Goal: Information Seeking & Learning: Find specific page/section

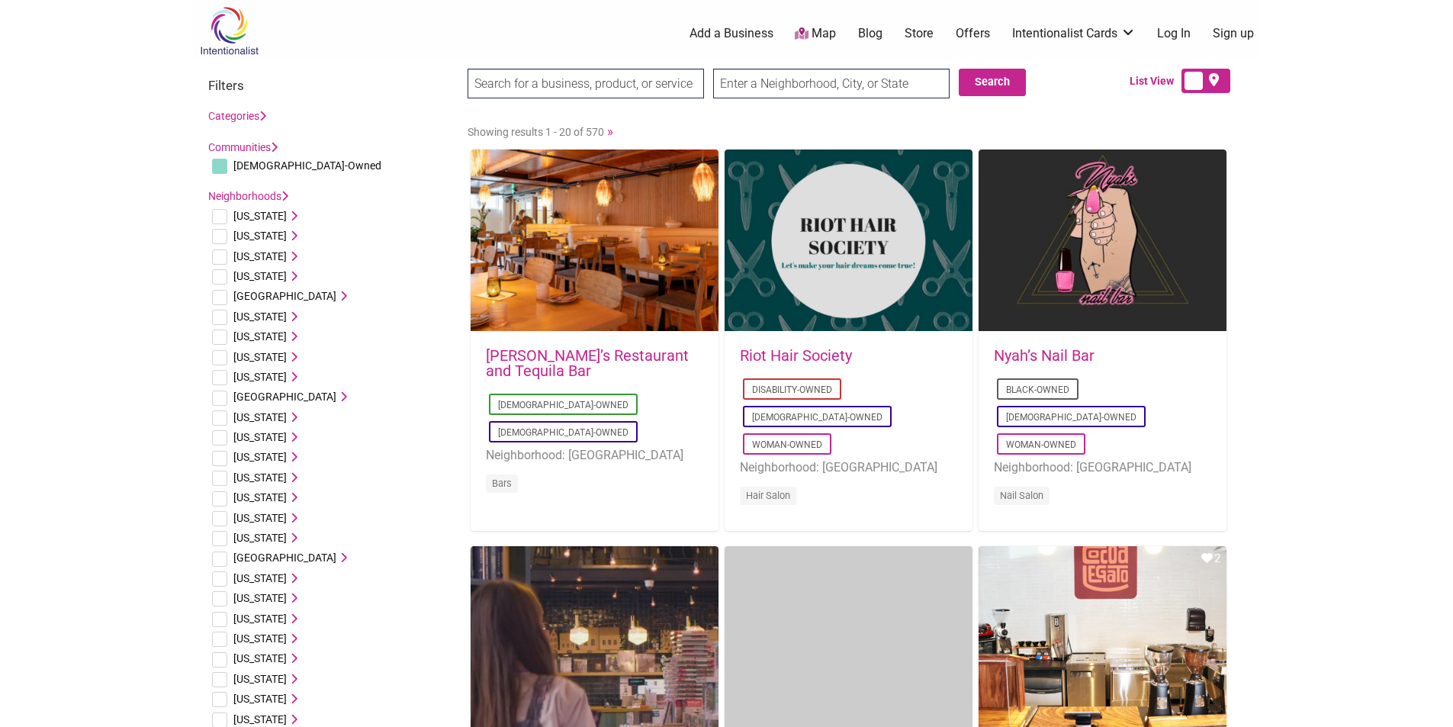
click at [765, 77] on input "text" at bounding box center [831, 84] width 236 height 30
type input "Kent, WA"
click at [1003, 79] on button "Search" at bounding box center [992, 82] width 67 height 27
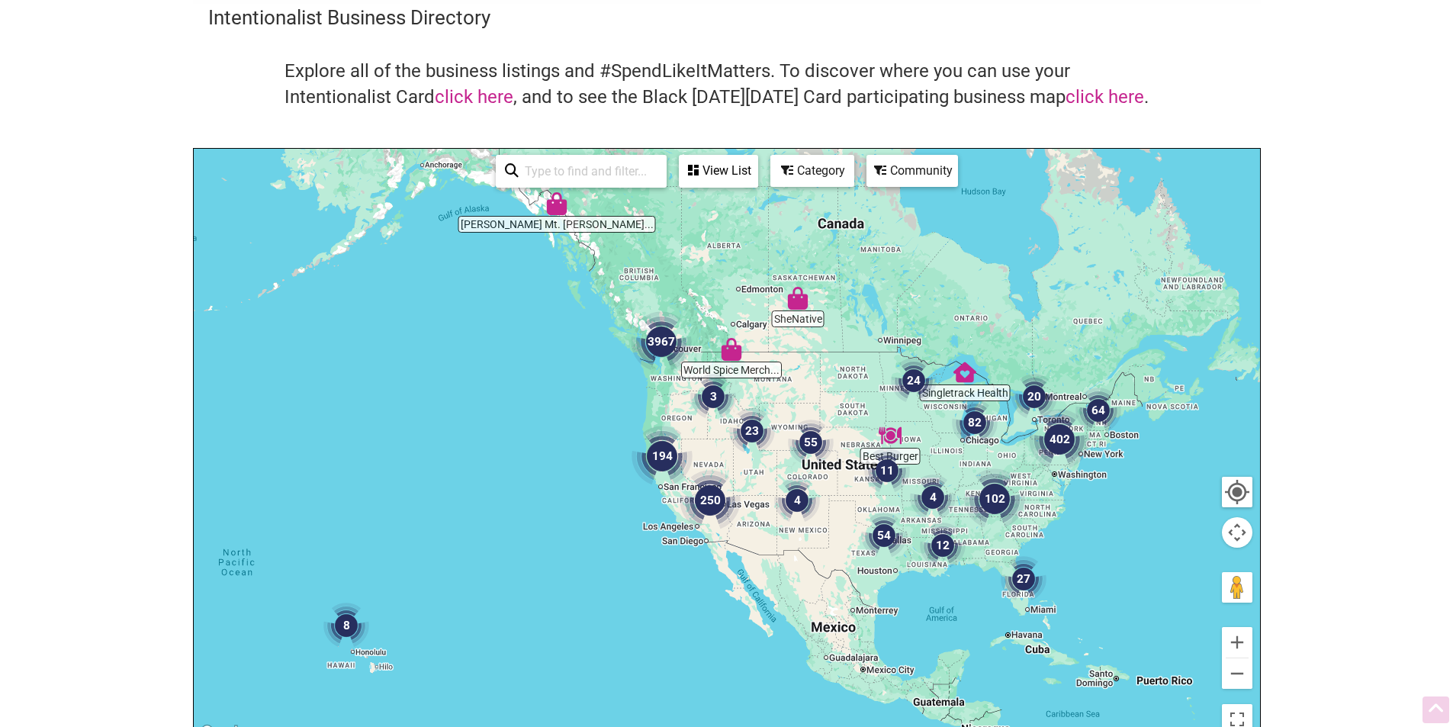
scroll to position [55, 0]
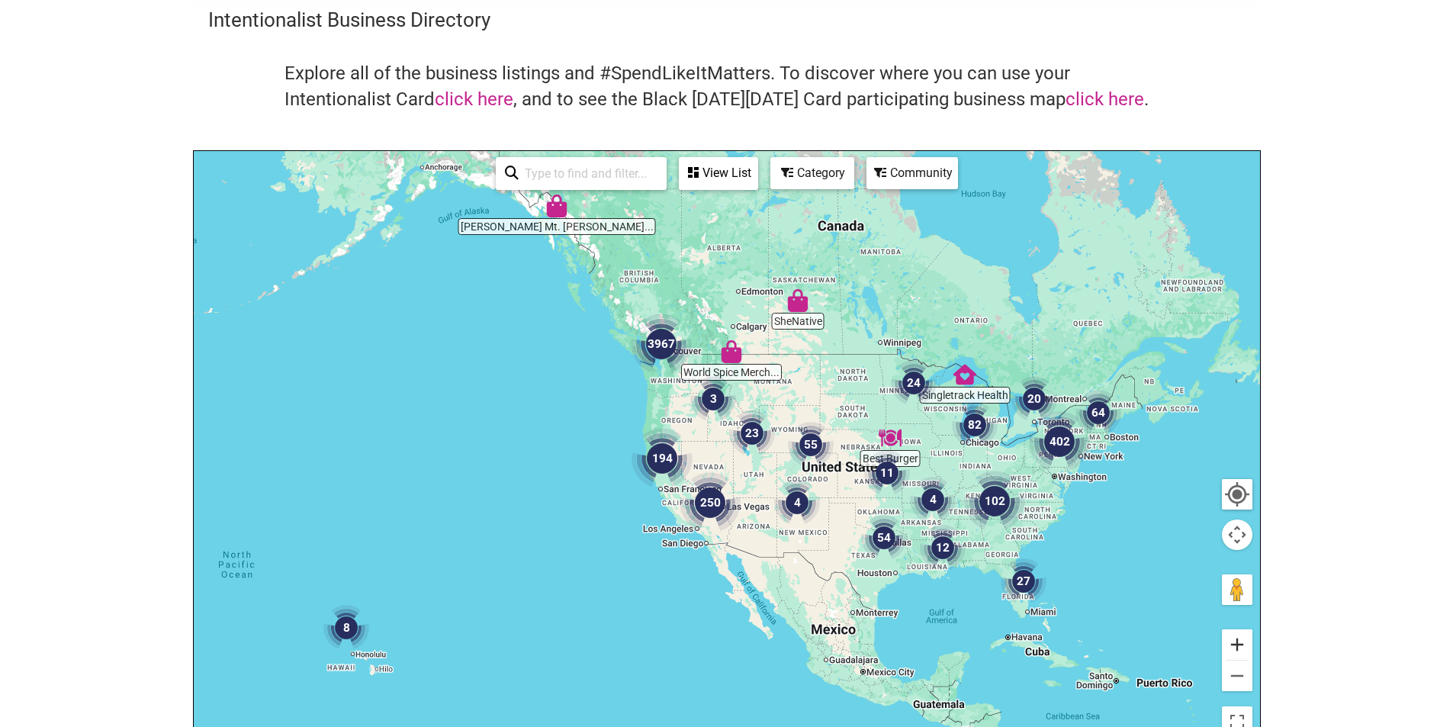
click at [1247, 638] on button "Zoom in" at bounding box center [1237, 644] width 31 height 31
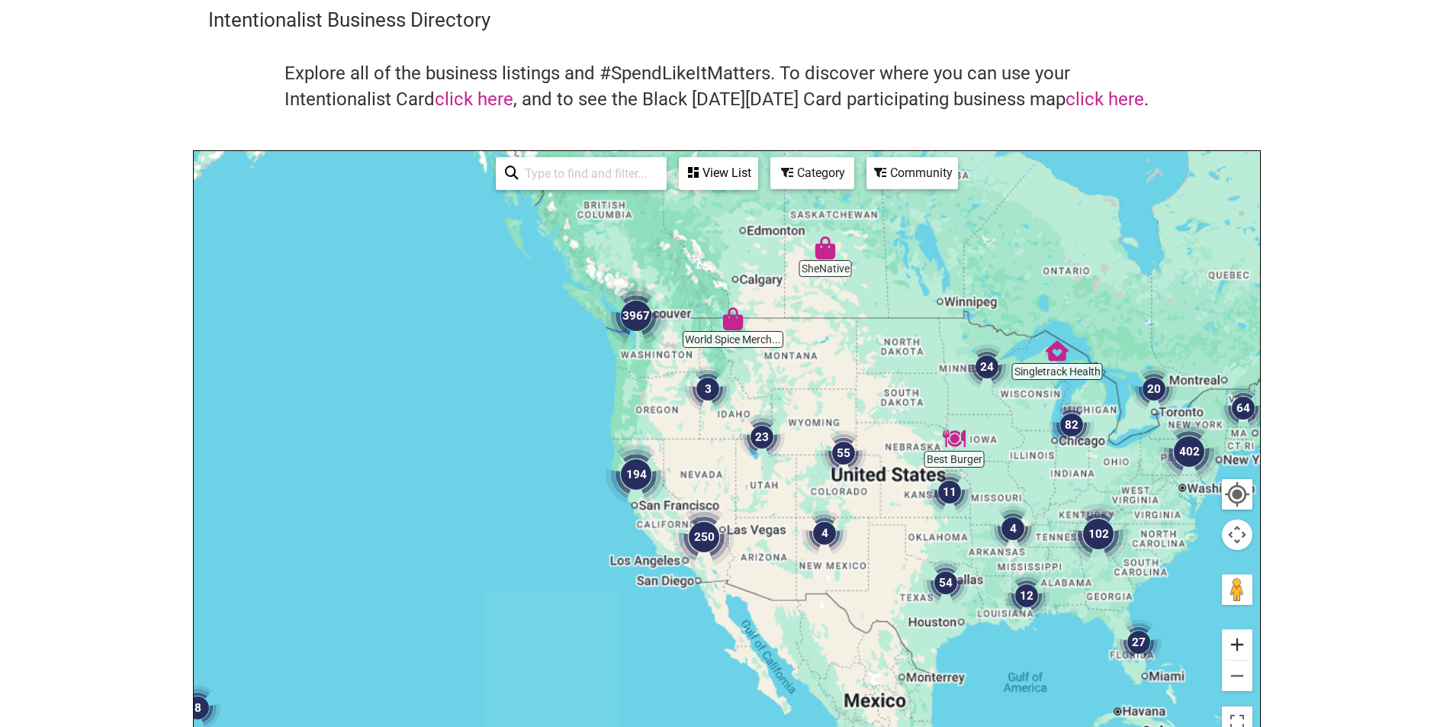
click at [1247, 638] on button "Zoom in" at bounding box center [1237, 644] width 31 height 31
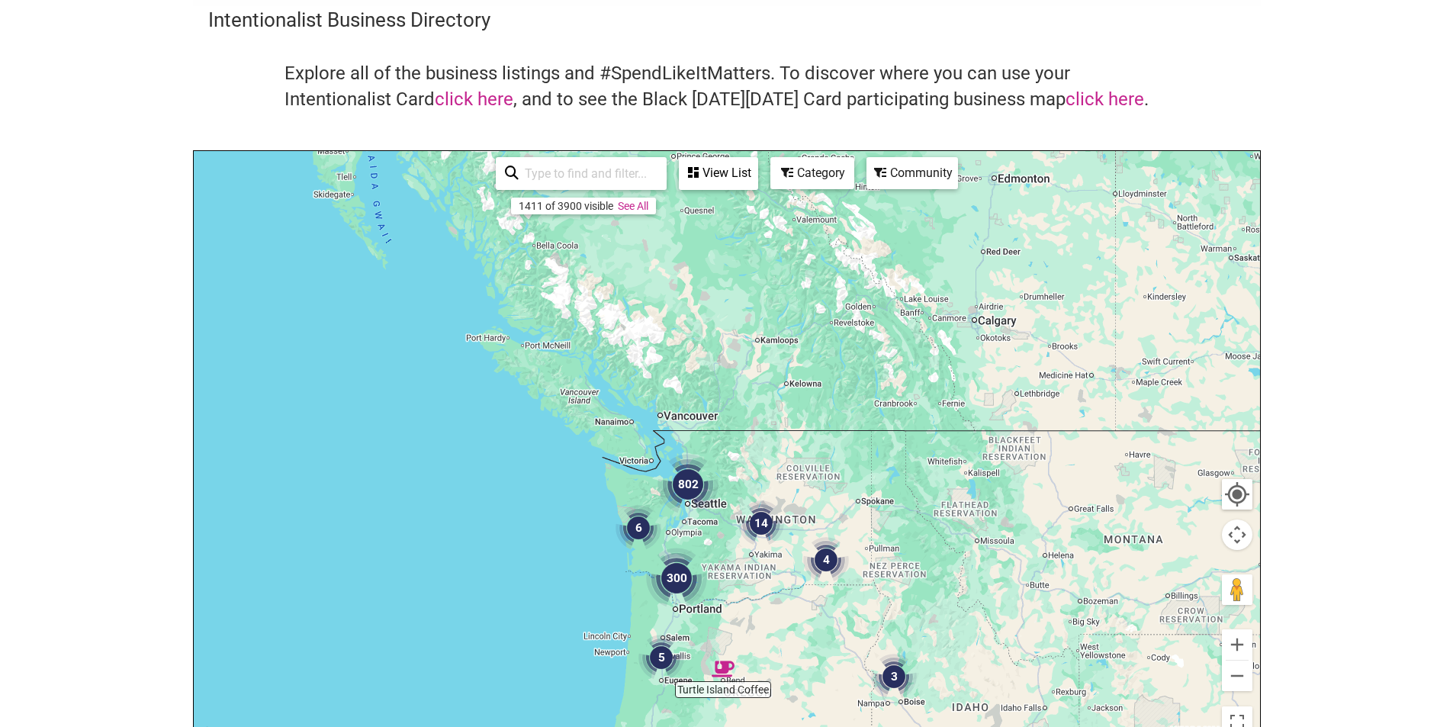
drag, startPoint x: 523, startPoint y: 316, endPoint x: 716, endPoint y: 552, distance: 304.7
click at [719, 634] on div at bounding box center [727, 448] width 1067 height 594
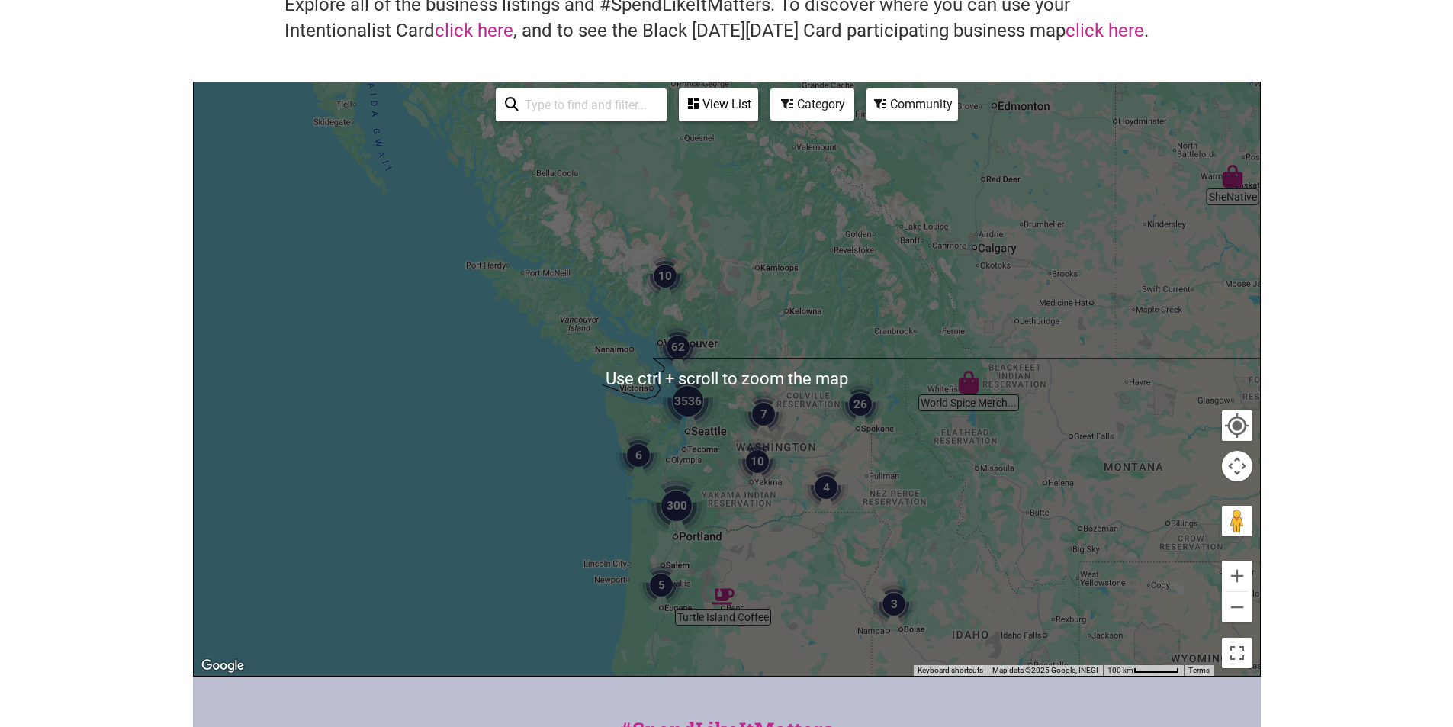
scroll to position [127, 0]
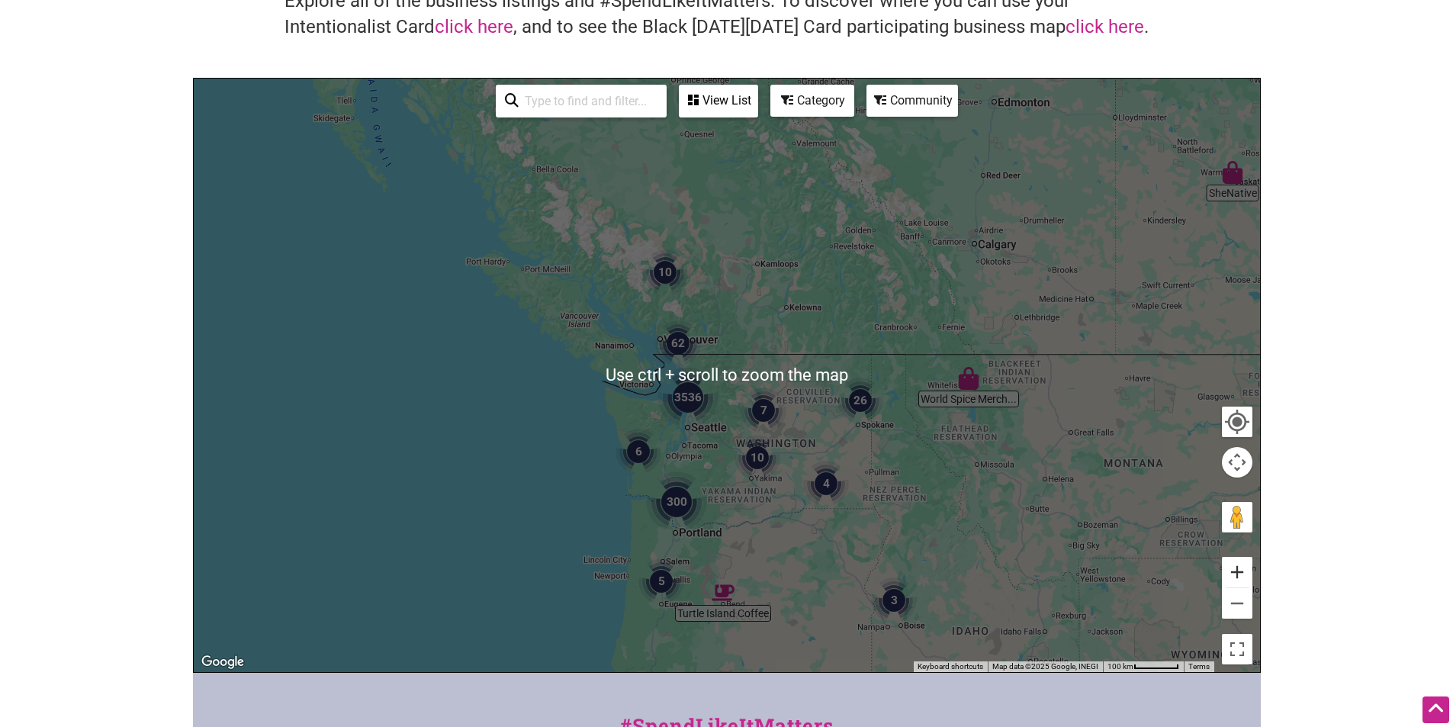
click at [1245, 571] on button "Zoom in" at bounding box center [1237, 572] width 31 height 31
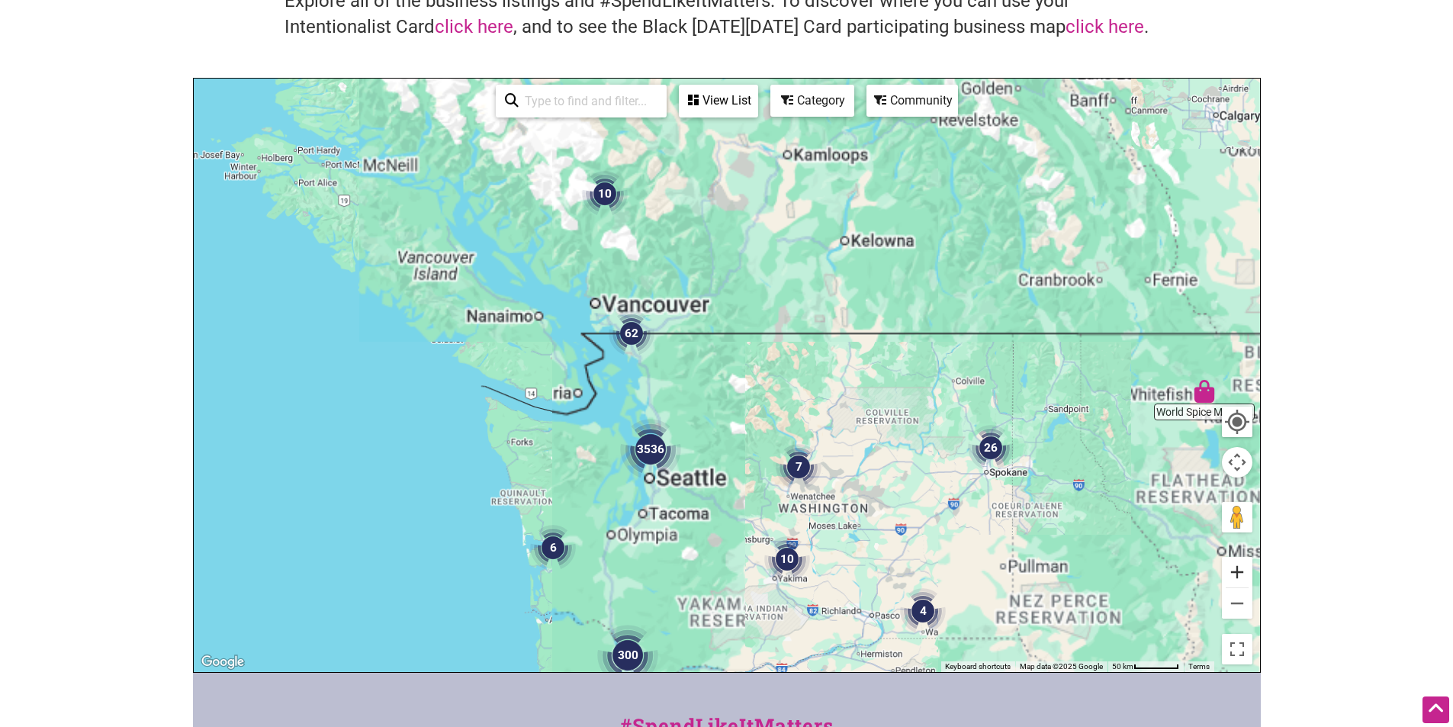
click at [1245, 571] on button "Zoom in" at bounding box center [1237, 572] width 31 height 31
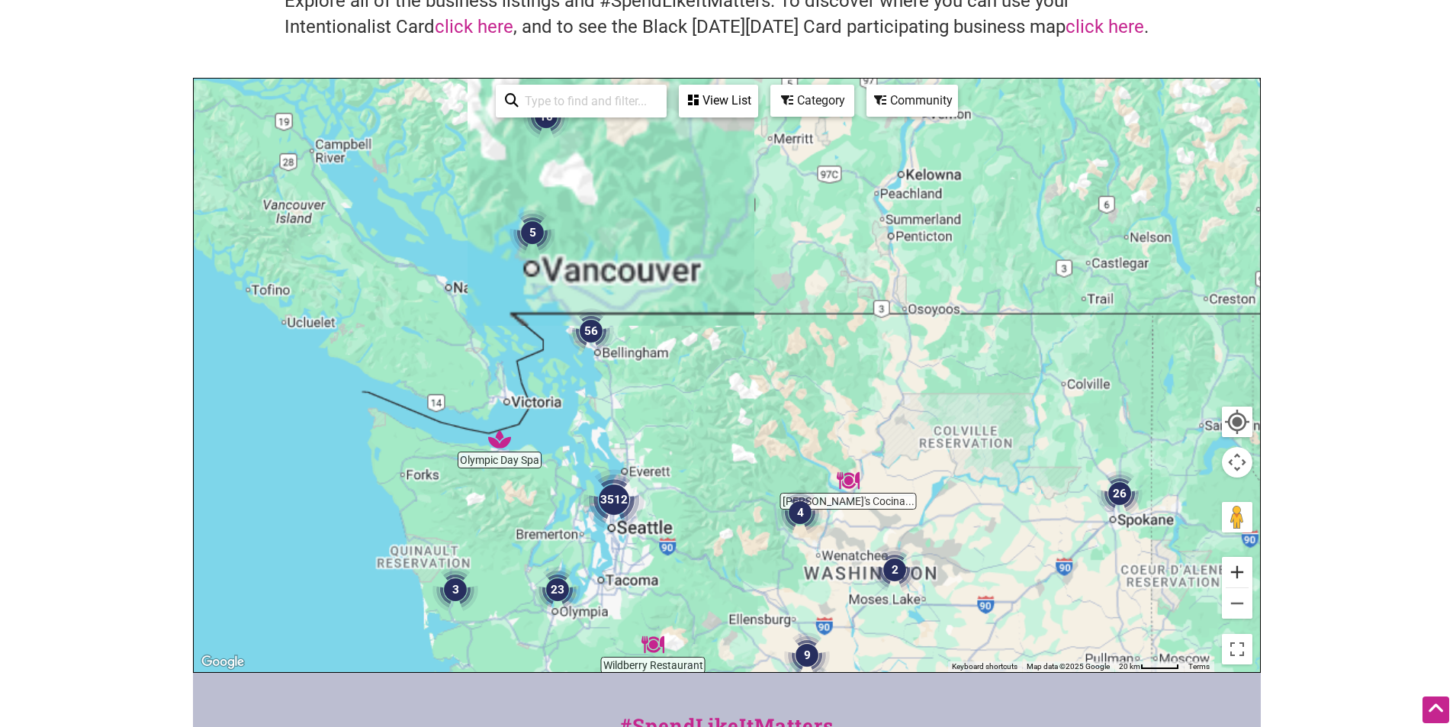
click at [1245, 571] on button "Zoom in" at bounding box center [1237, 572] width 31 height 31
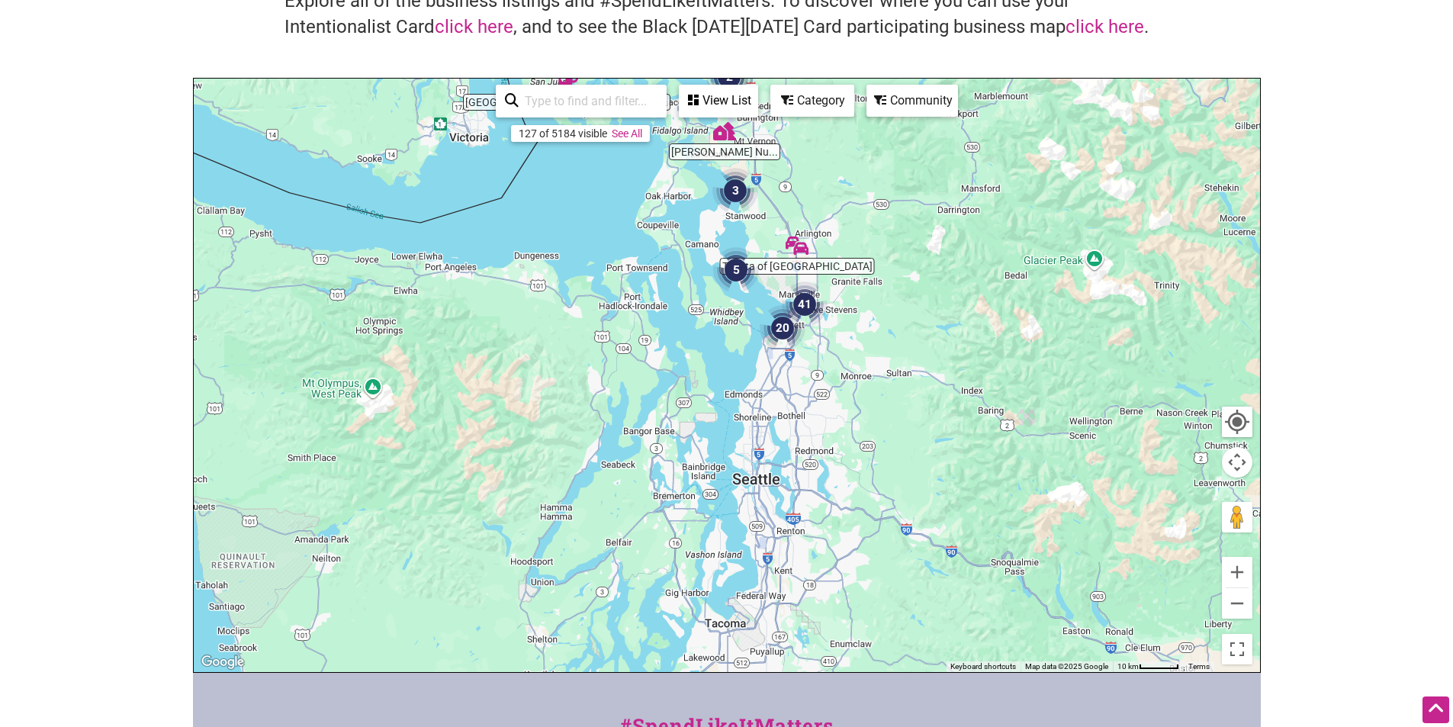
drag, startPoint x: 526, startPoint y: 525, endPoint x: 873, endPoint y: 207, distance: 471.4
click at [873, 207] on div at bounding box center [727, 376] width 1067 height 594
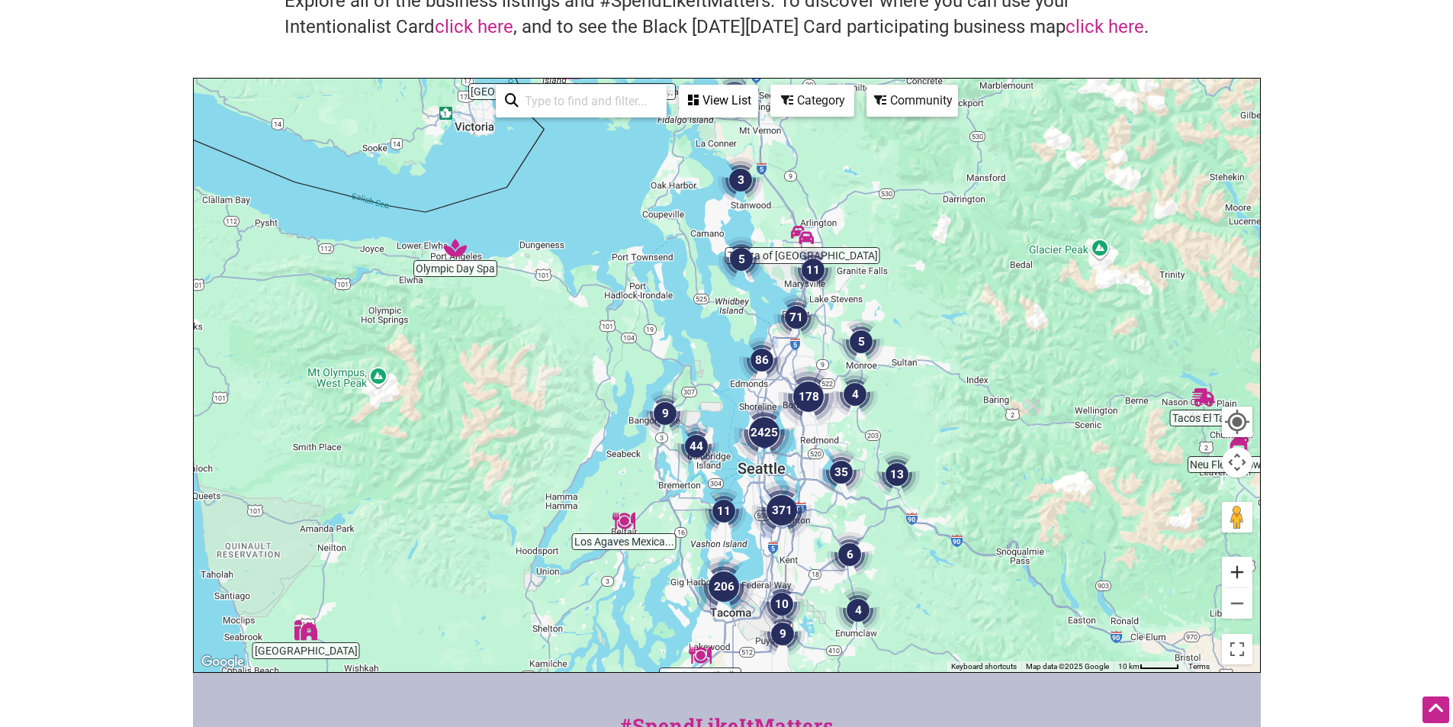
click at [1232, 573] on button "Zoom in" at bounding box center [1237, 572] width 31 height 31
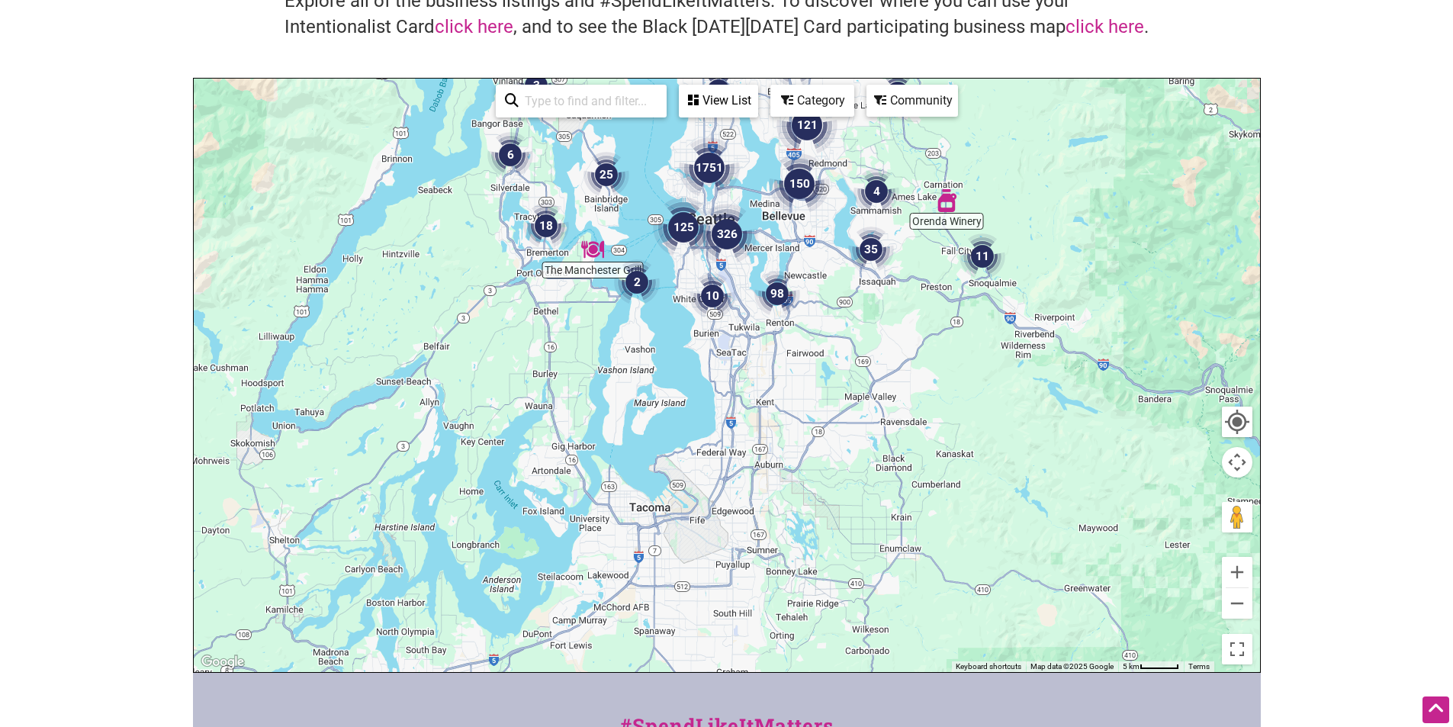
drag, startPoint x: 930, startPoint y: 568, endPoint x: 836, endPoint y: 201, distance: 378.8
click at [836, 201] on div at bounding box center [727, 376] width 1067 height 594
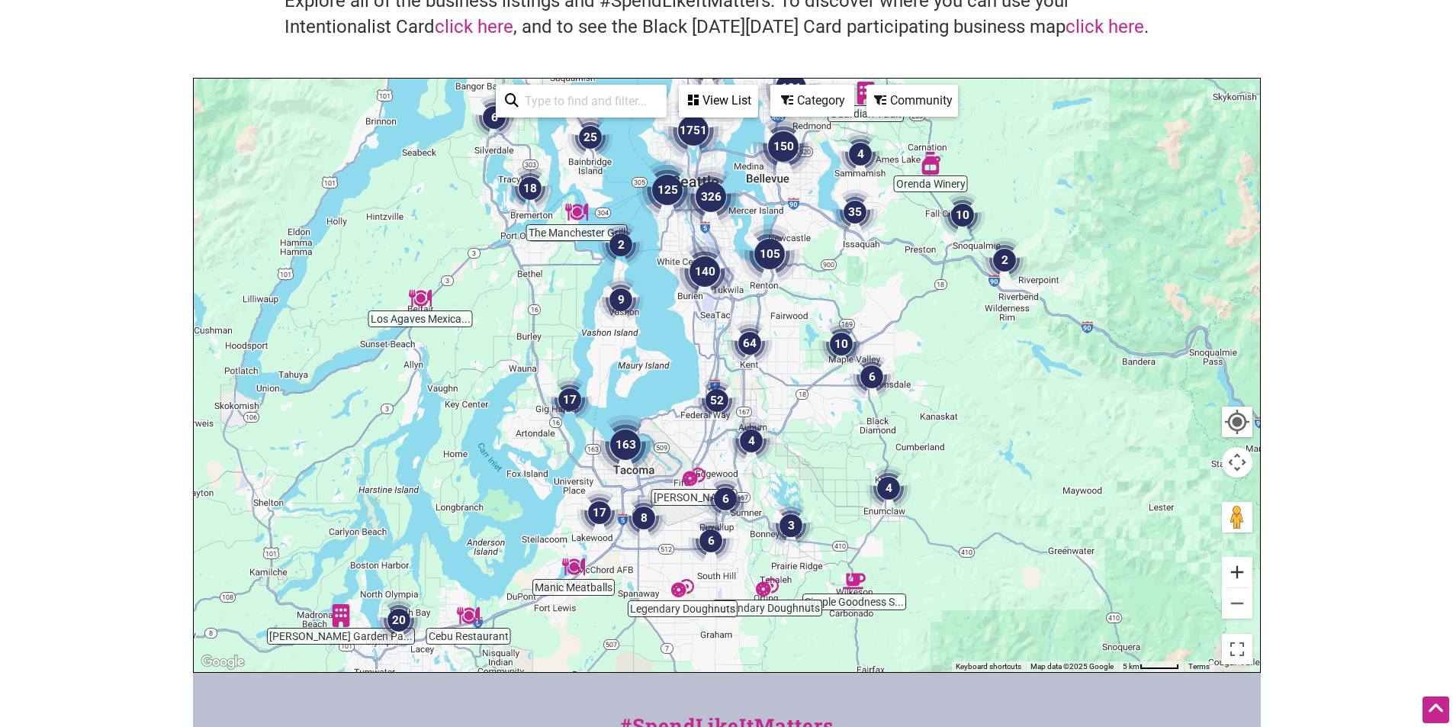
click at [1233, 567] on button "Zoom in" at bounding box center [1237, 572] width 31 height 31
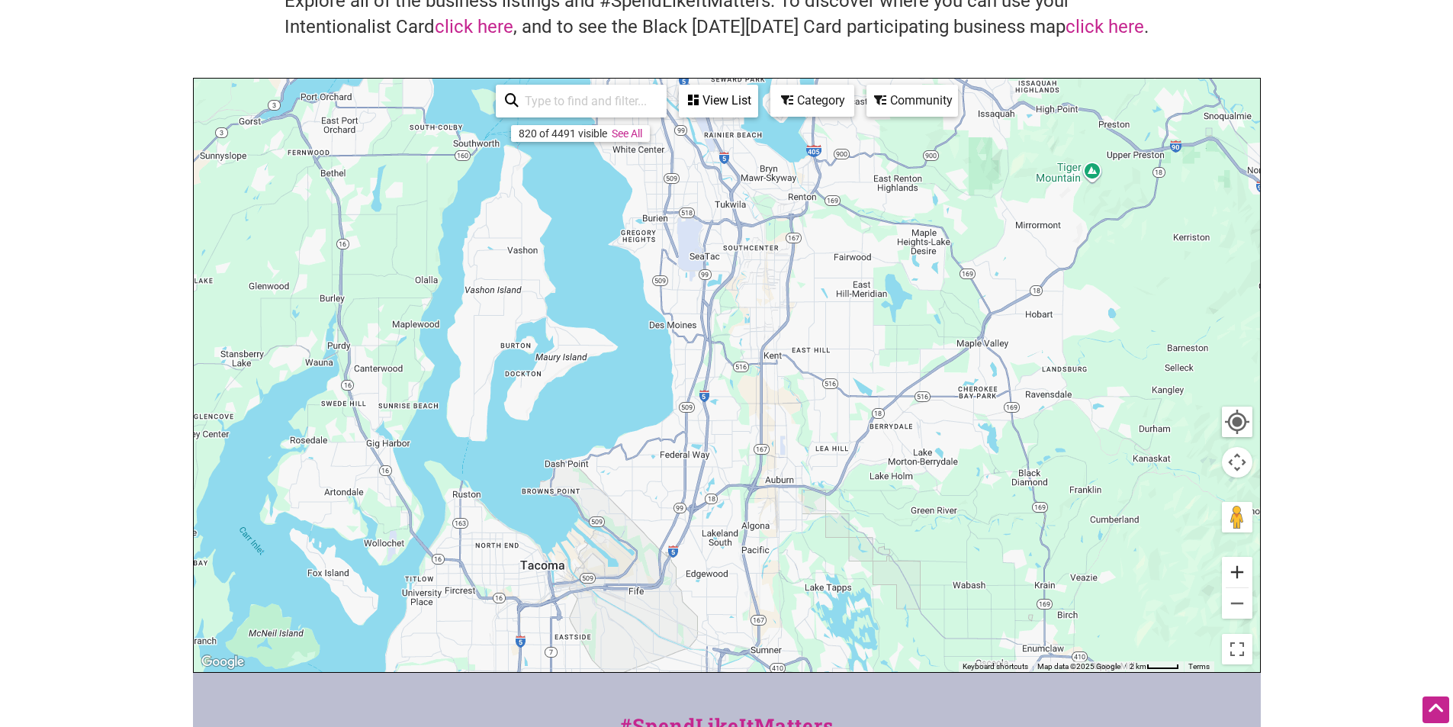
click at [1233, 567] on button "Zoom in" at bounding box center [1237, 572] width 31 height 31
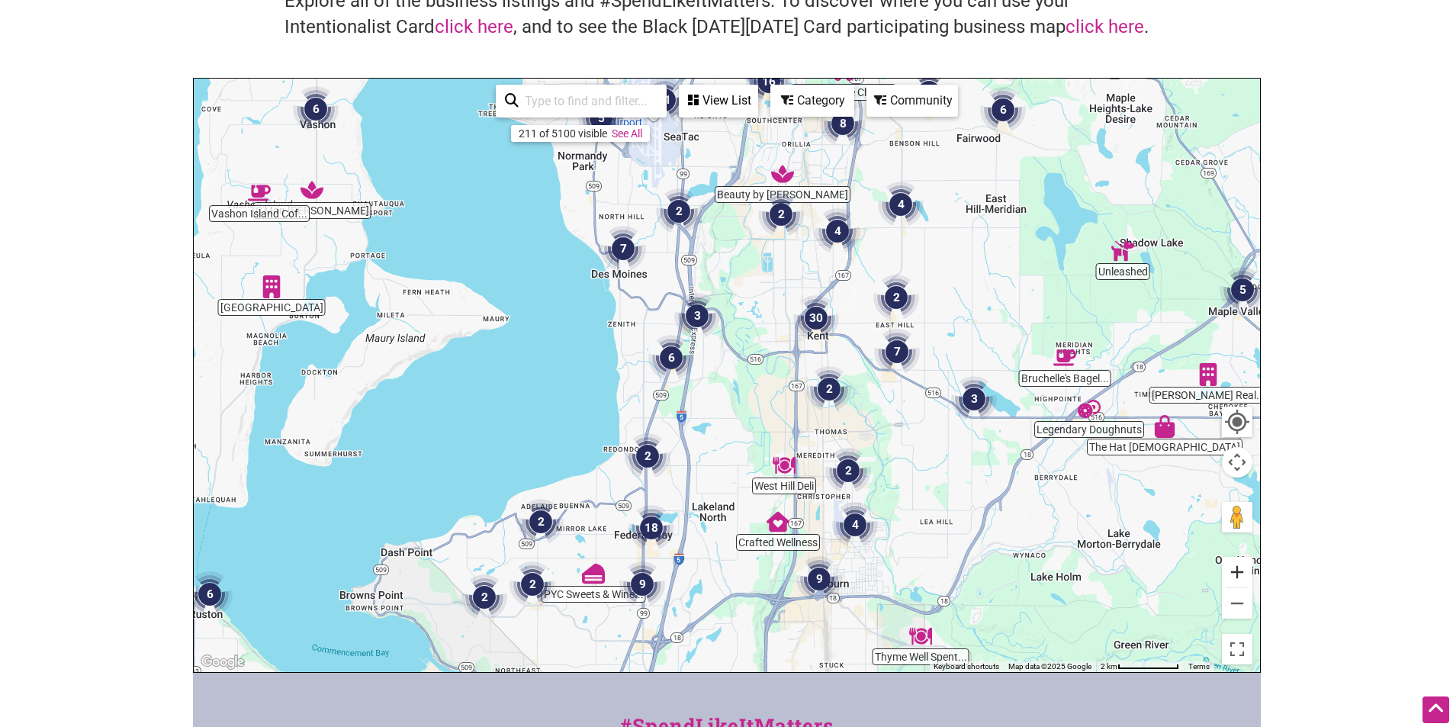
click at [1233, 567] on button "Zoom in" at bounding box center [1237, 572] width 31 height 31
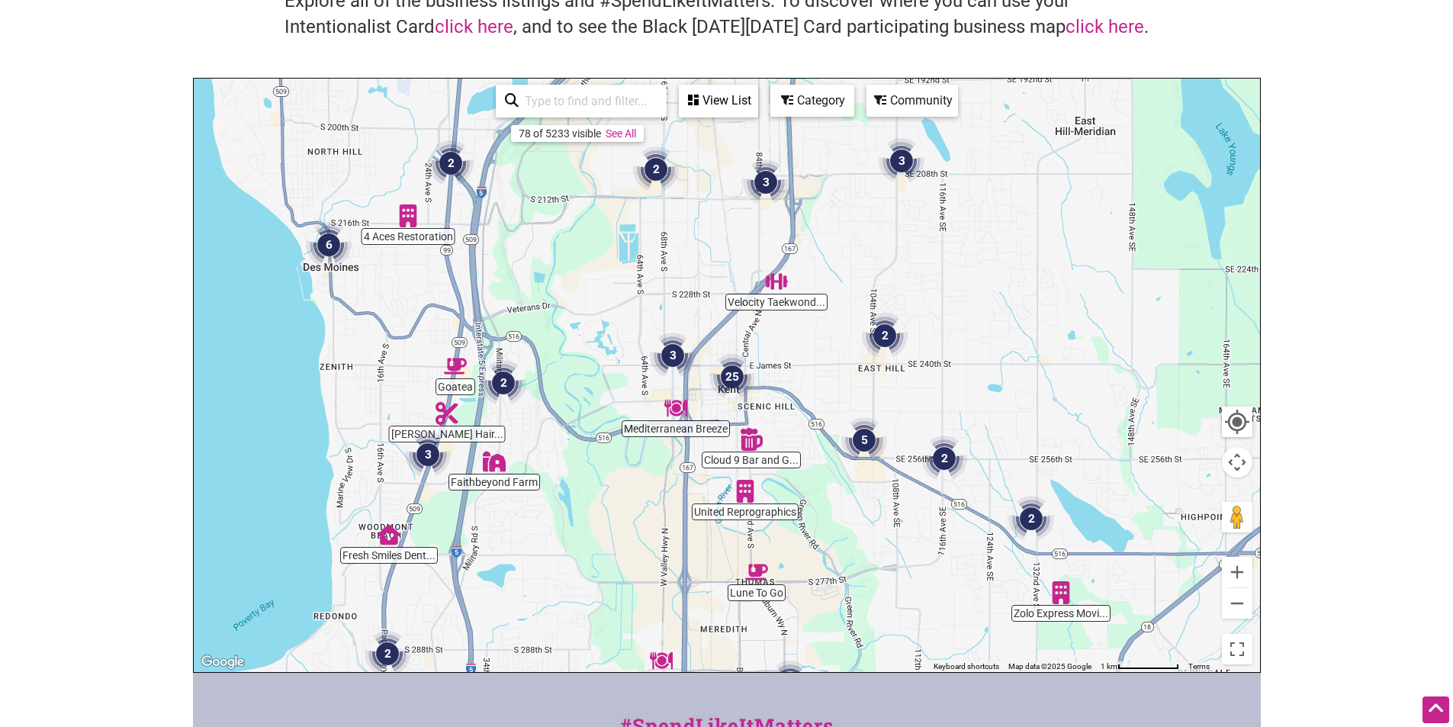
drag, startPoint x: 932, startPoint y: 320, endPoint x: 753, endPoint y: 417, distance: 203.8
click at [753, 417] on div at bounding box center [727, 376] width 1067 height 594
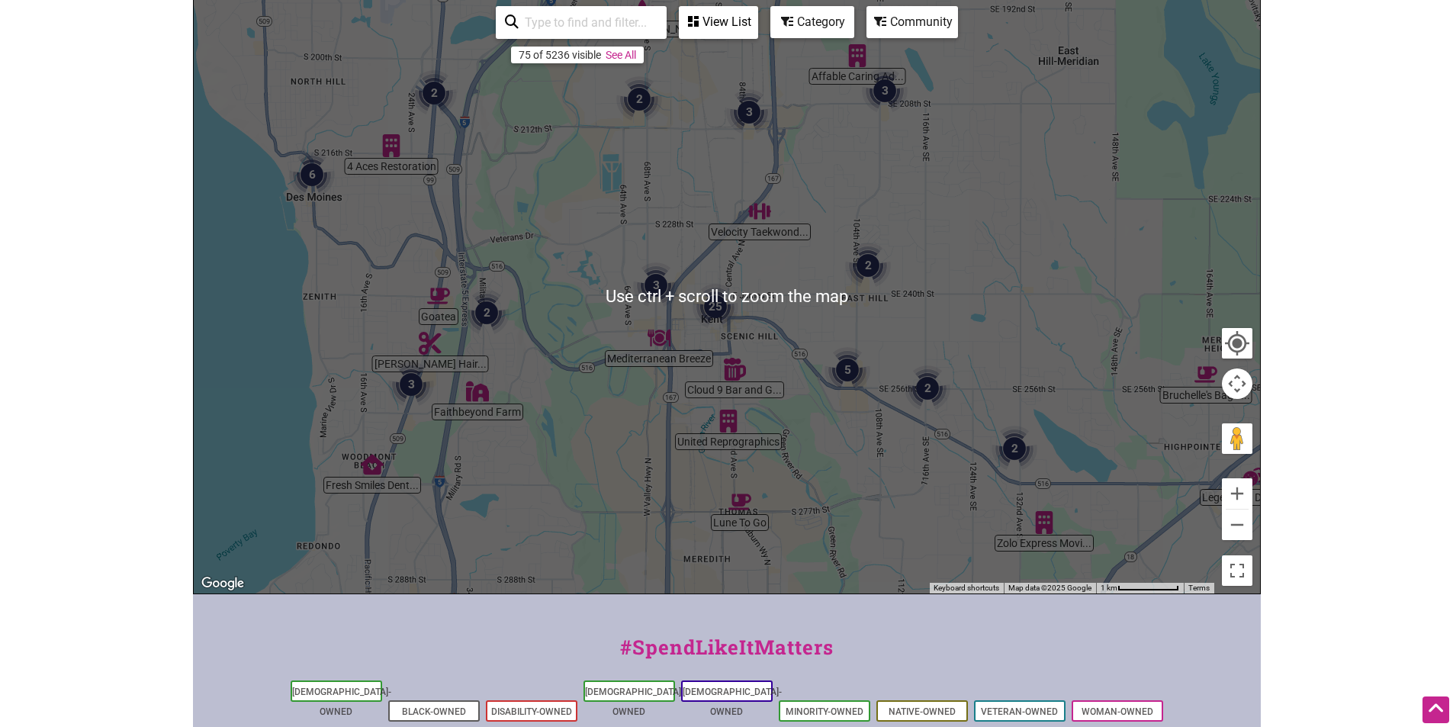
scroll to position [381, 0]
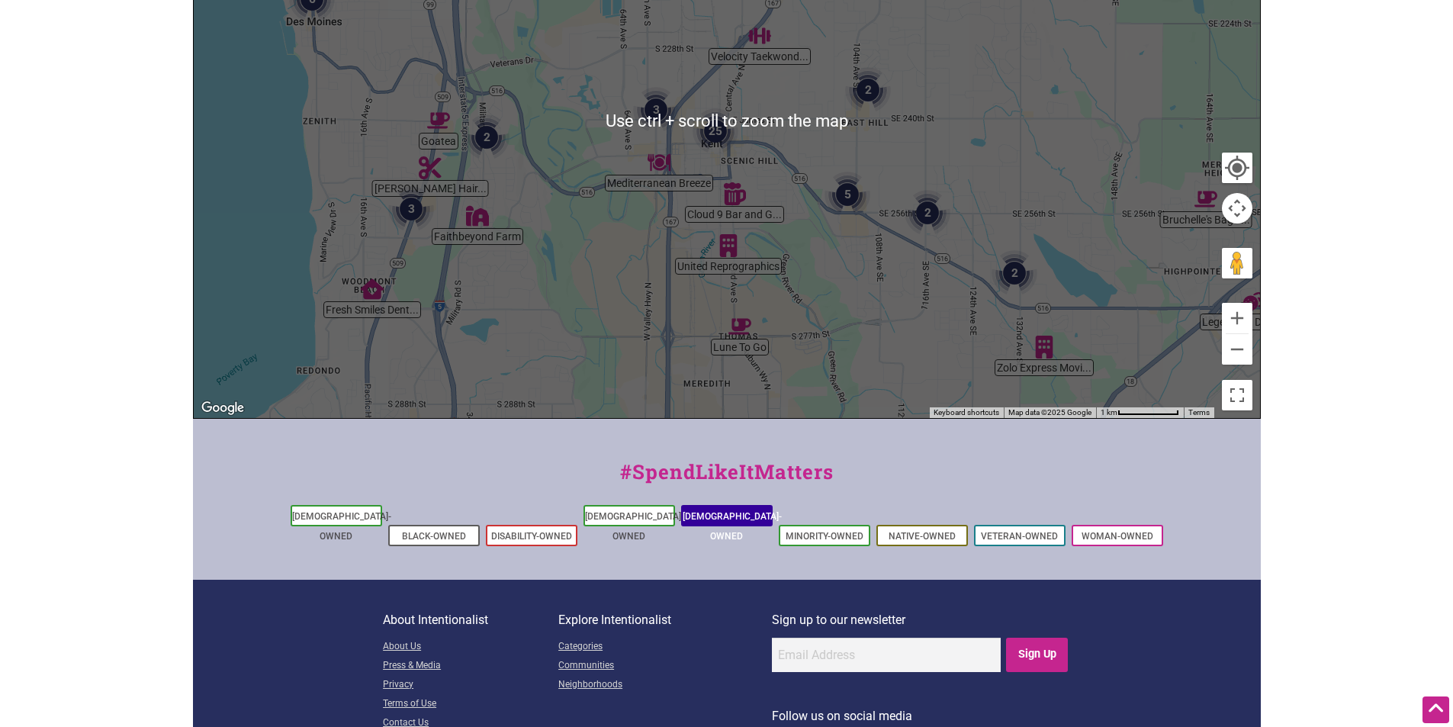
click at [744, 518] on link "[DEMOGRAPHIC_DATA]-Owned" at bounding box center [732, 526] width 99 height 31
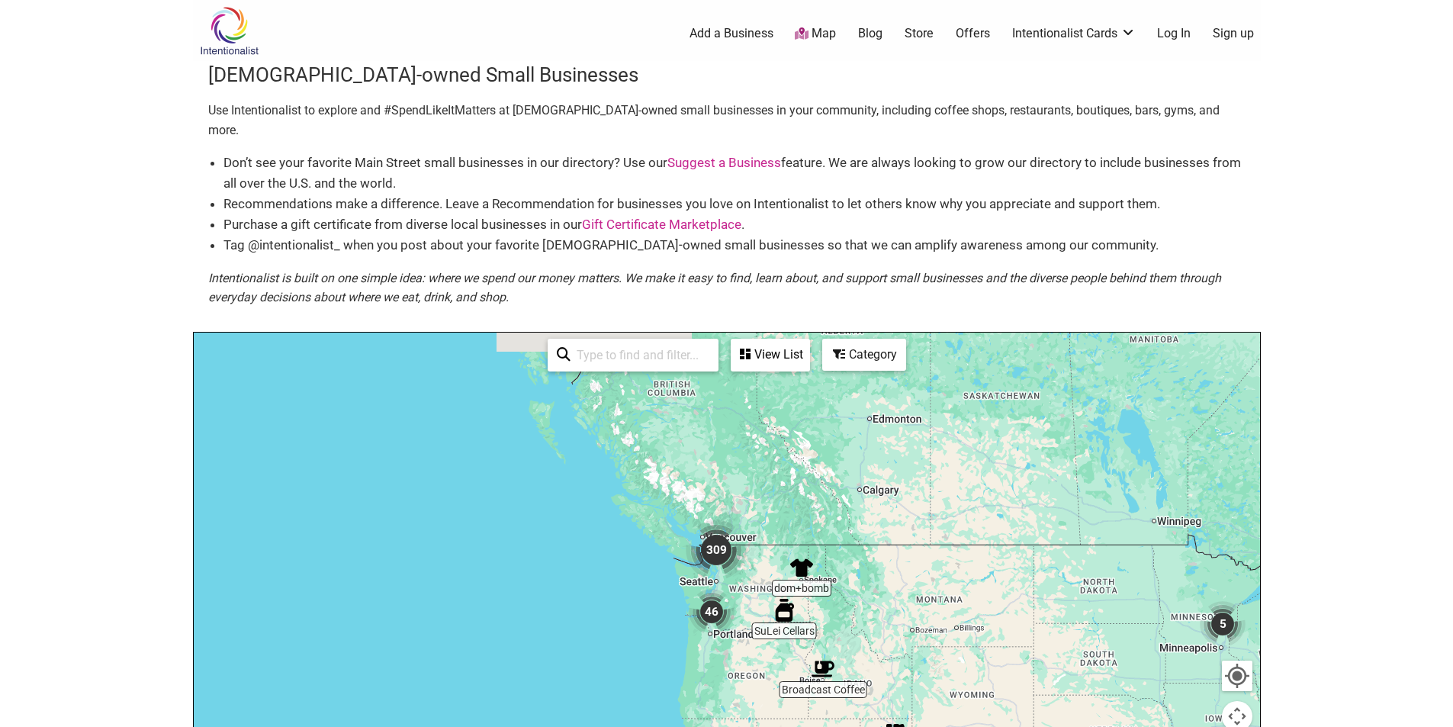
drag, startPoint x: 267, startPoint y: 412, endPoint x: 732, endPoint y: 565, distance: 489.2
click at [694, 581] on div at bounding box center [727, 630] width 1067 height 594
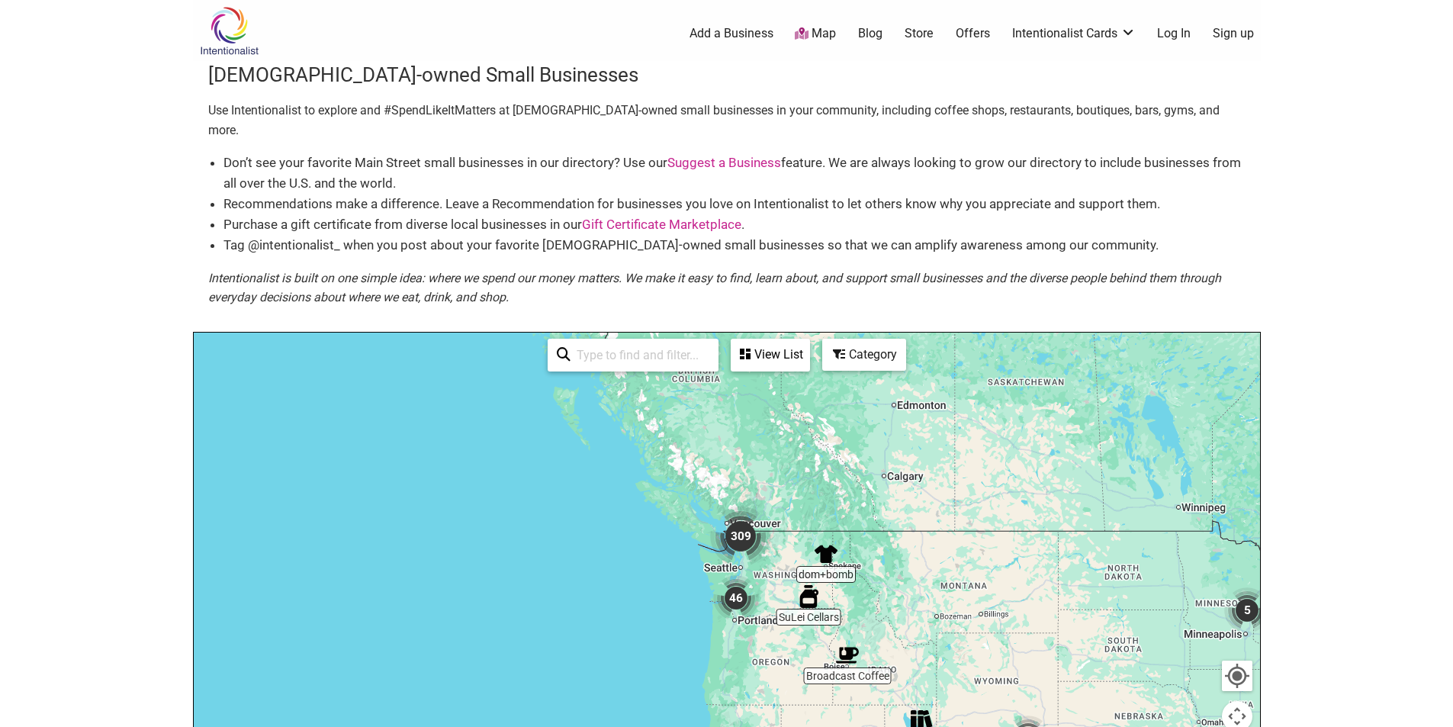
drag, startPoint x: 759, startPoint y: 533, endPoint x: 760, endPoint y: 501, distance: 32.1
click at [760, 506] on img "309" at bounding box center [740, 536] width 61 height 61
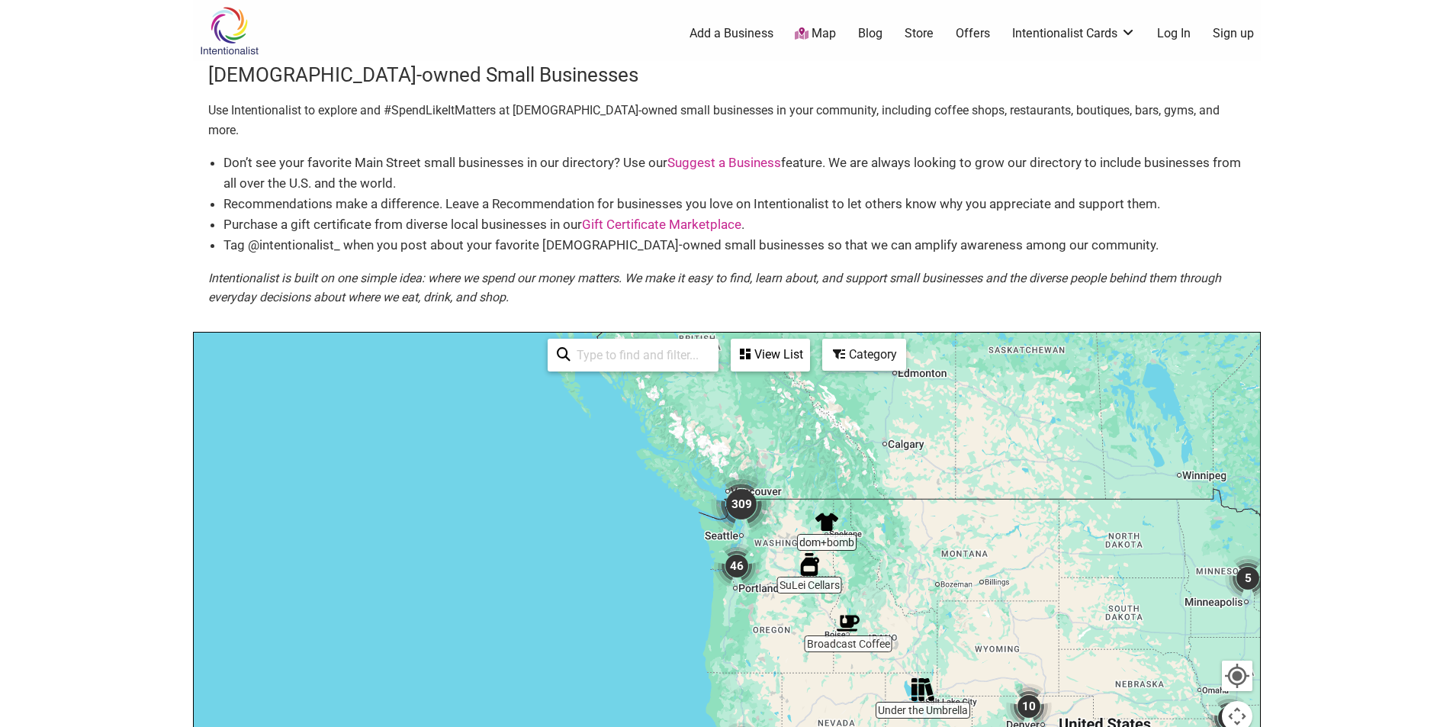
drag, startPoint x: 1330, startPoint y: 425, endPoint x: 1325, endPoint y: 340, distance: 84.8
click at [1326, 338] on body "× Menu 0 Add a Business Map Blog Store Offers Intentionalist Cards Buy Black Ca…" at bounding box center [726, 363] width 1453 height 727
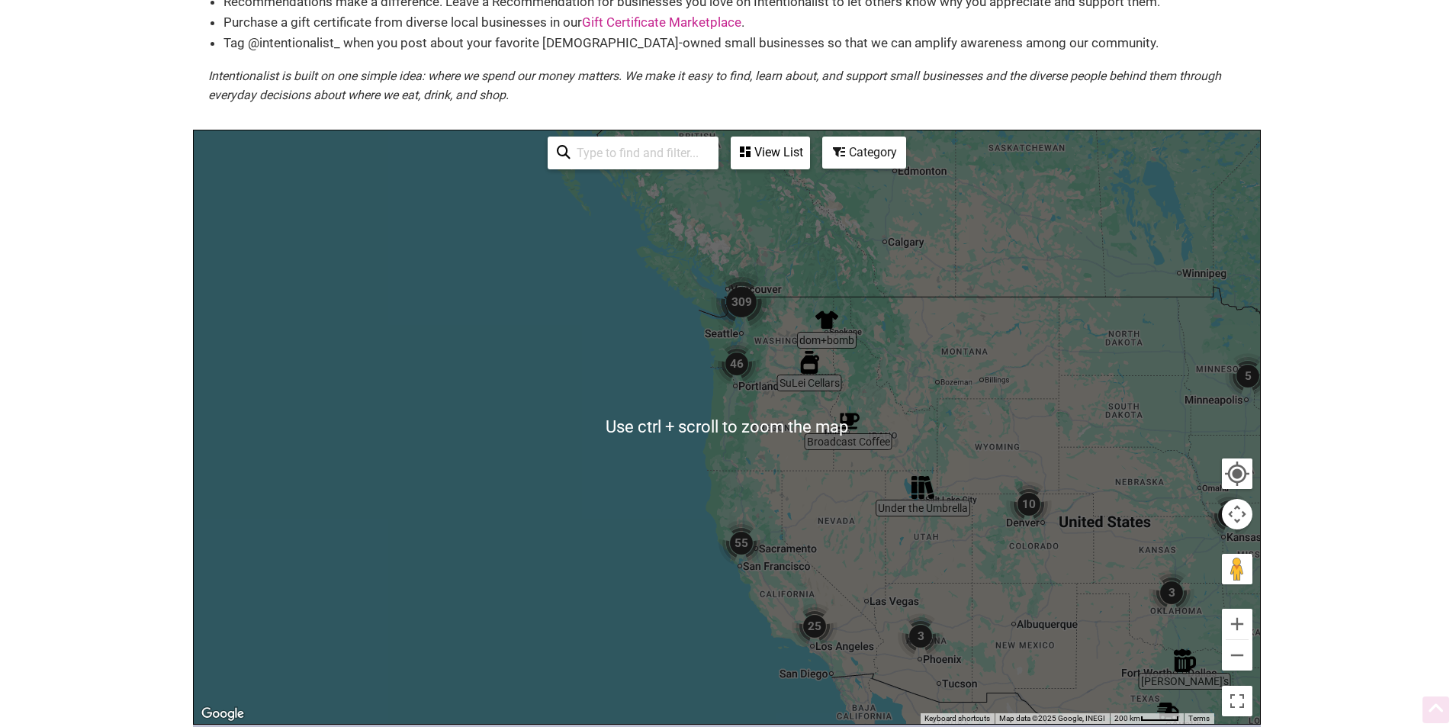
scroll to position [254, 0]
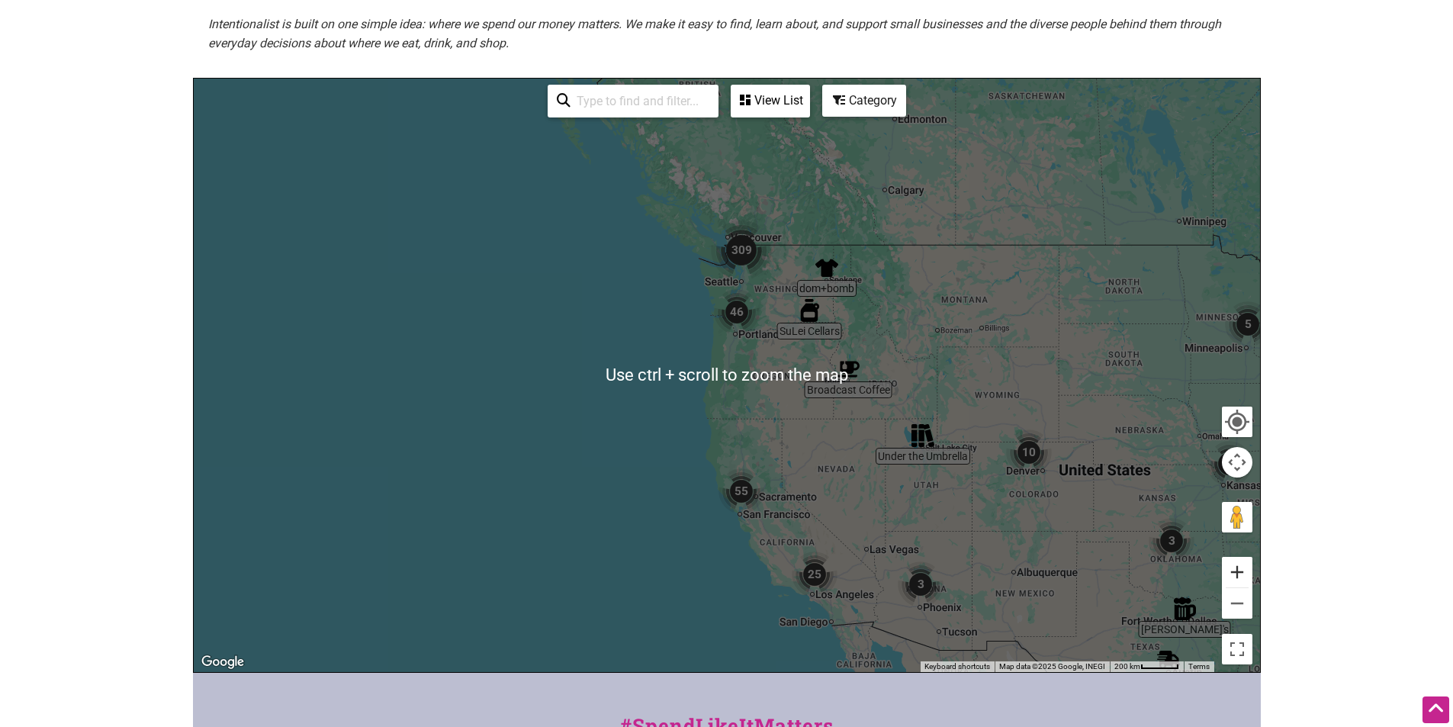
click at [1246, 561] on button "Zoom in" at bounding box center [1237, 572] width 31 height 31
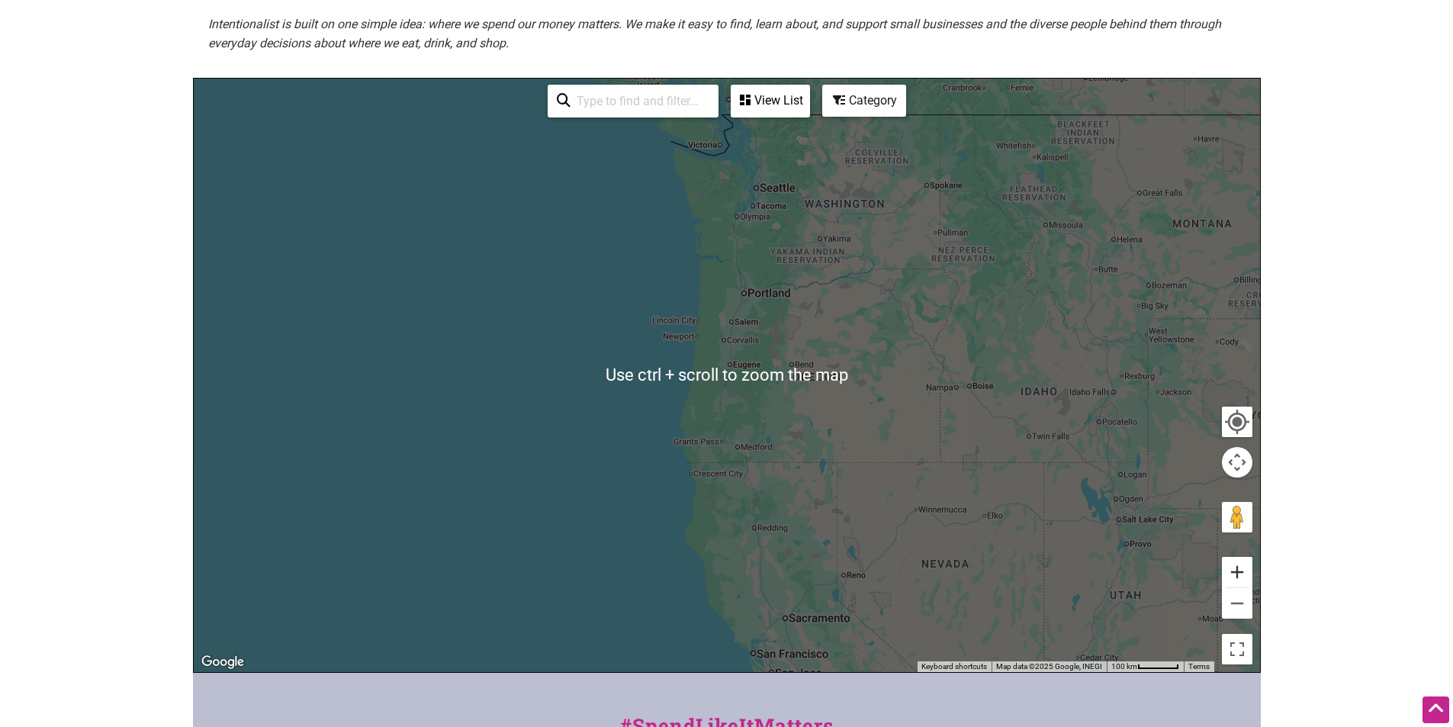
click at [1242, 557] on button "Zoom in" at bounding box center [1237, 572] width 31 height 31
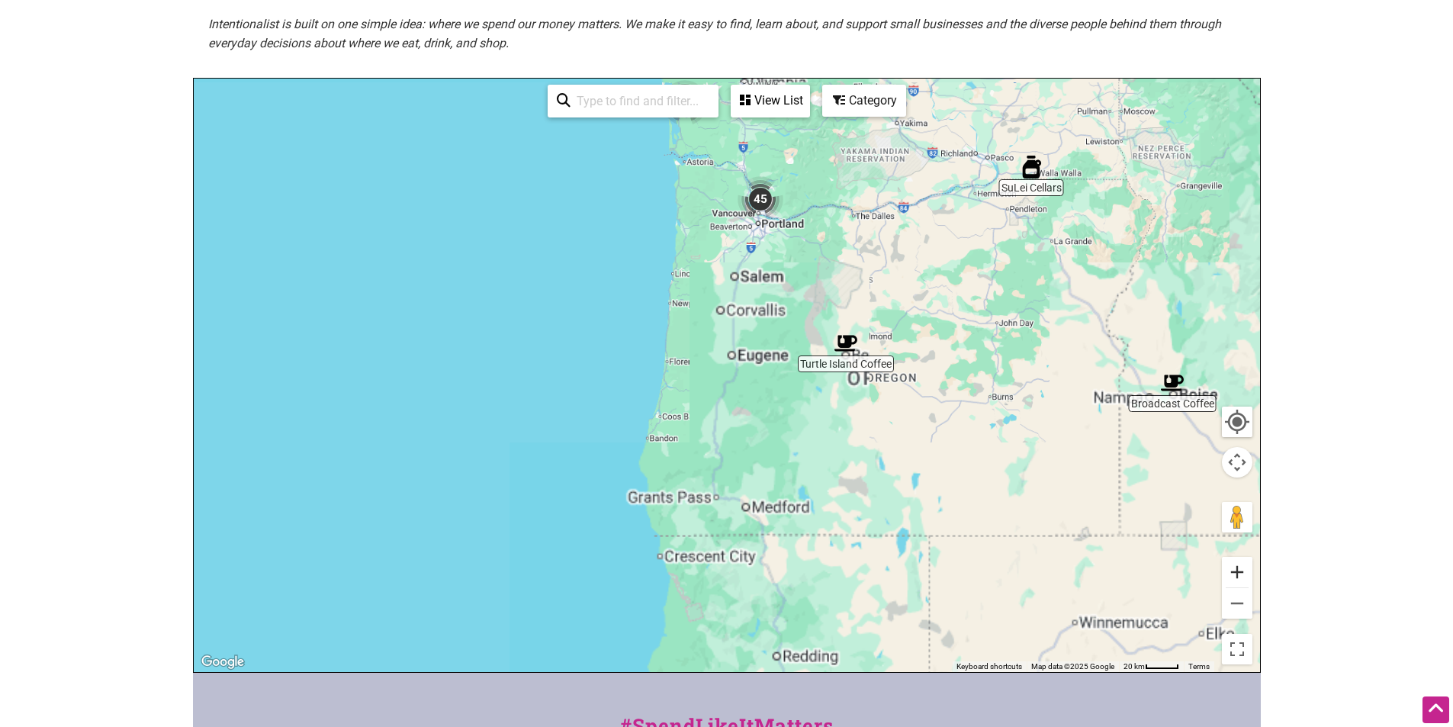
click at [1242, 557] on button "Zoom in" at bounding box center [1237, 572] width 31 height 31
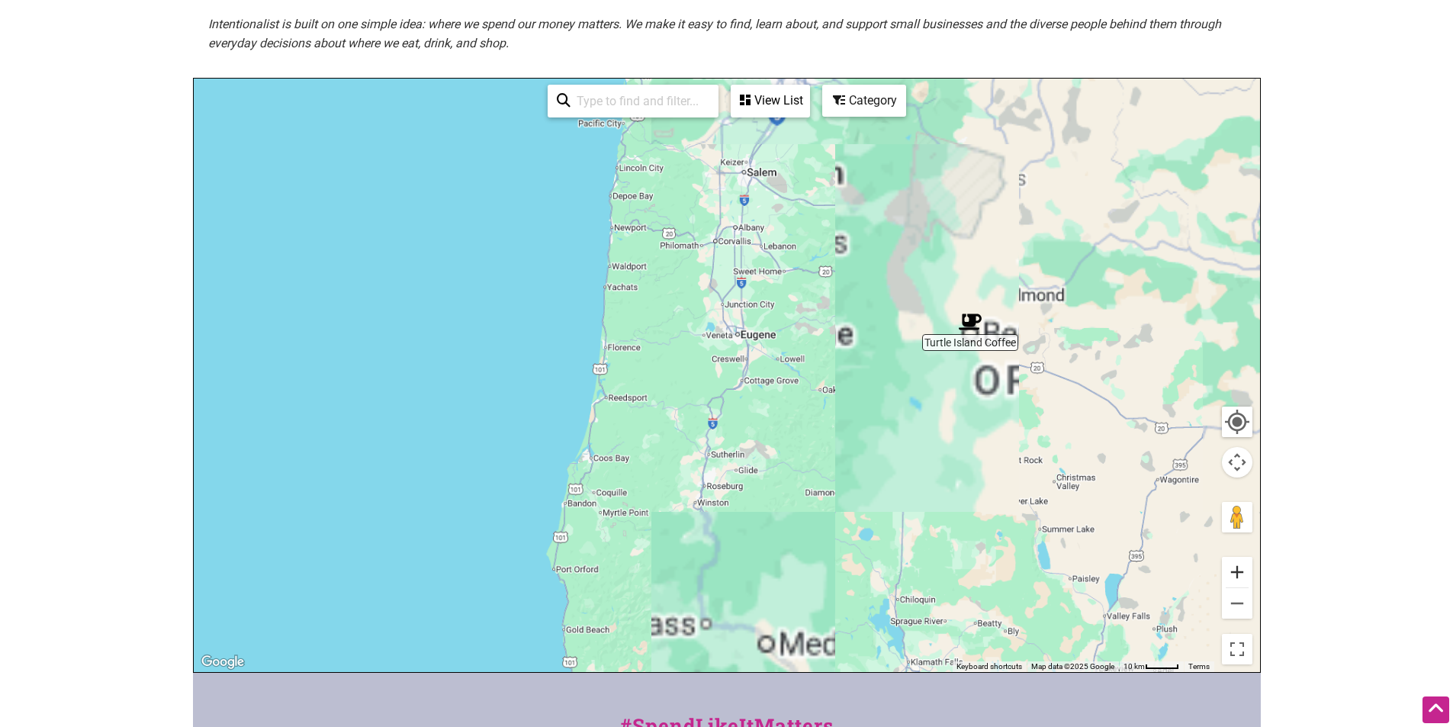
click at [1242, 557] on button "Zoom in" at bounding box center [1237, 572] width 31 height 31
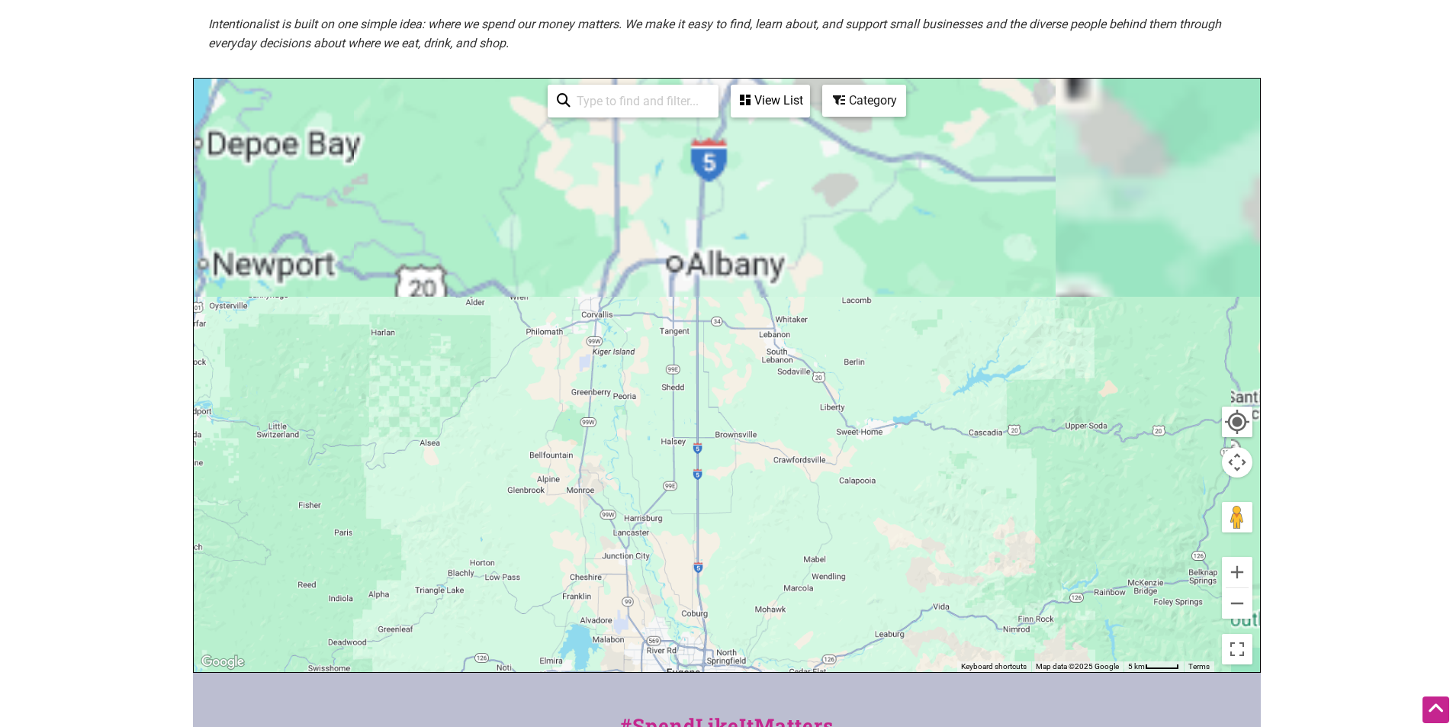
drag, startPoint x: 846, startPoint y: 272, endPoint x: 752, endPoint y: 701, distance: 438.9
click at [759, 473] on html "× Menu 0 Add a Business Map Blog Store Offers Intentionalist Cards Buy Black Ca…" at bounding box center [726, 109] width 1453 height 727
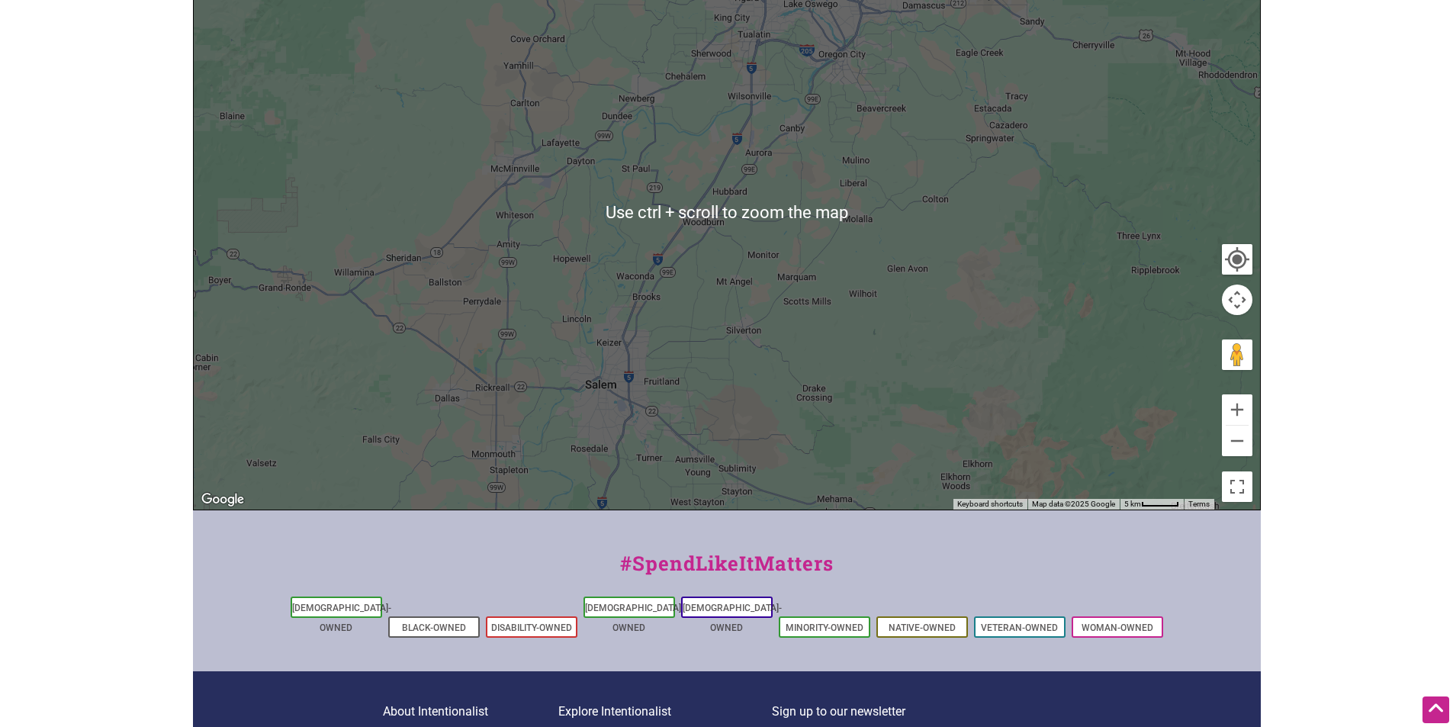
scroll to position [416, 0]
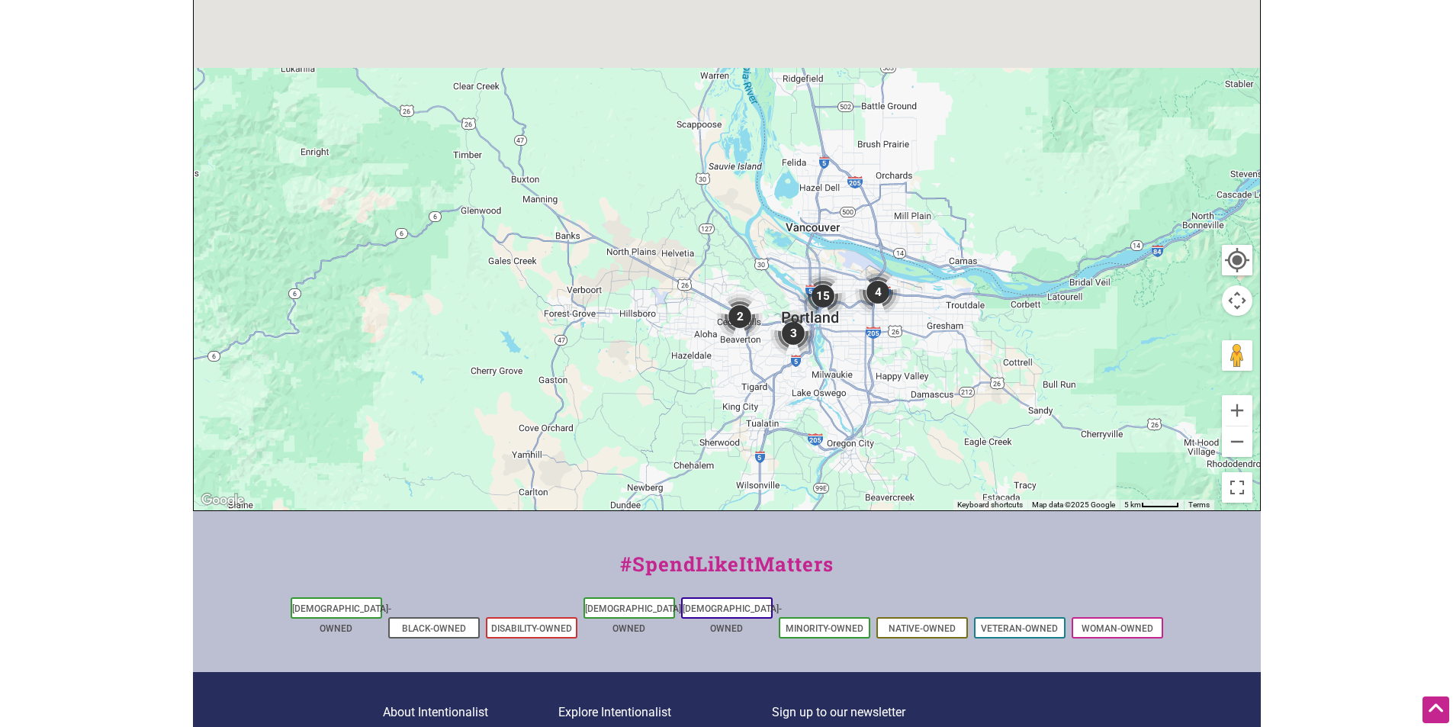
drag, startPoint x: 697, startPoint y: 166, endPoint x: 708, endPoint y: 433, distance: 267.3
click at [706, 570] on div "Intentionalist Spend like it matters 0 Add a Business Map Blog Store Offers Int…" at bounding box center [727, 239] width 1068 height 1310
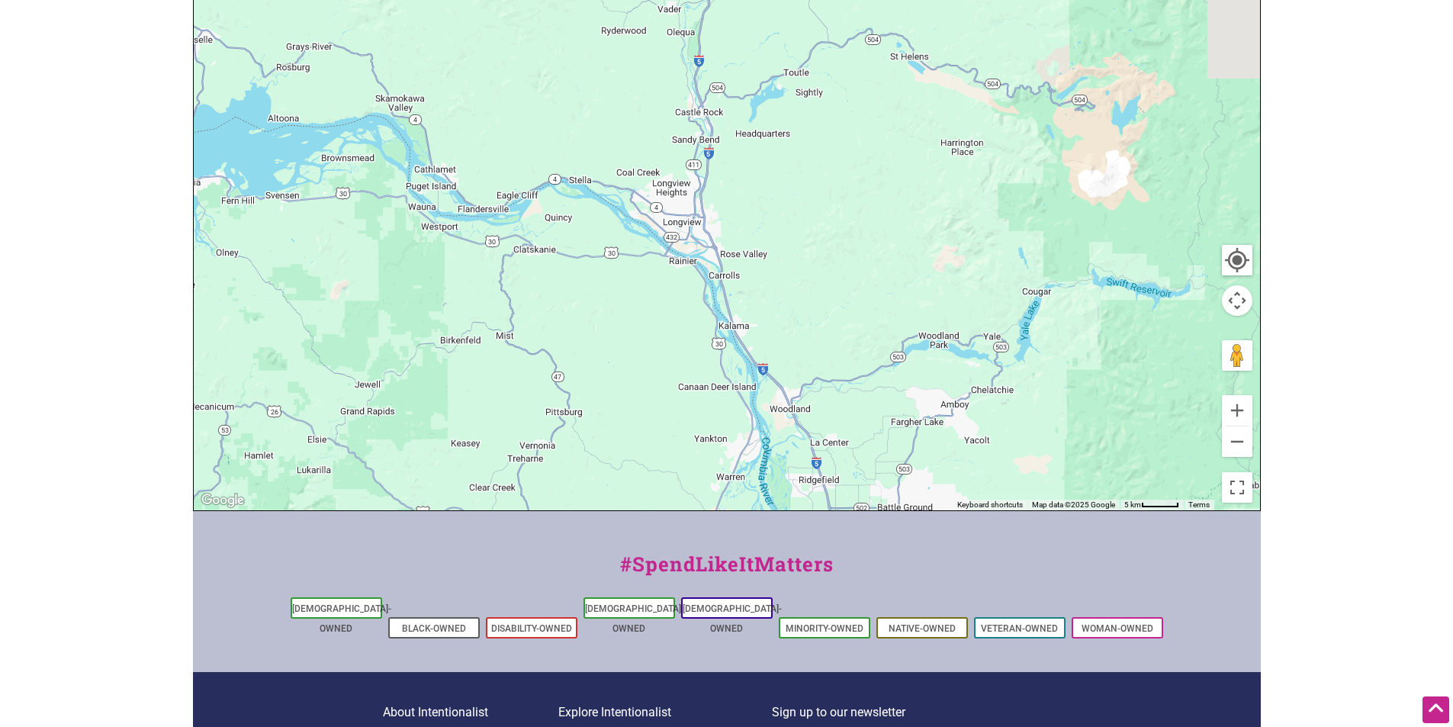
drag, startPoint x: 683, startPoint y: 213, endPoint x: 693, endPoint y: 561, distance: 348.8
click at [692, 561] on div "Intentionalist Spend like it matters 0 Add a Business Map Blog Store Offers Int…" at bounding box center [727, 239] width 1068 height 1310
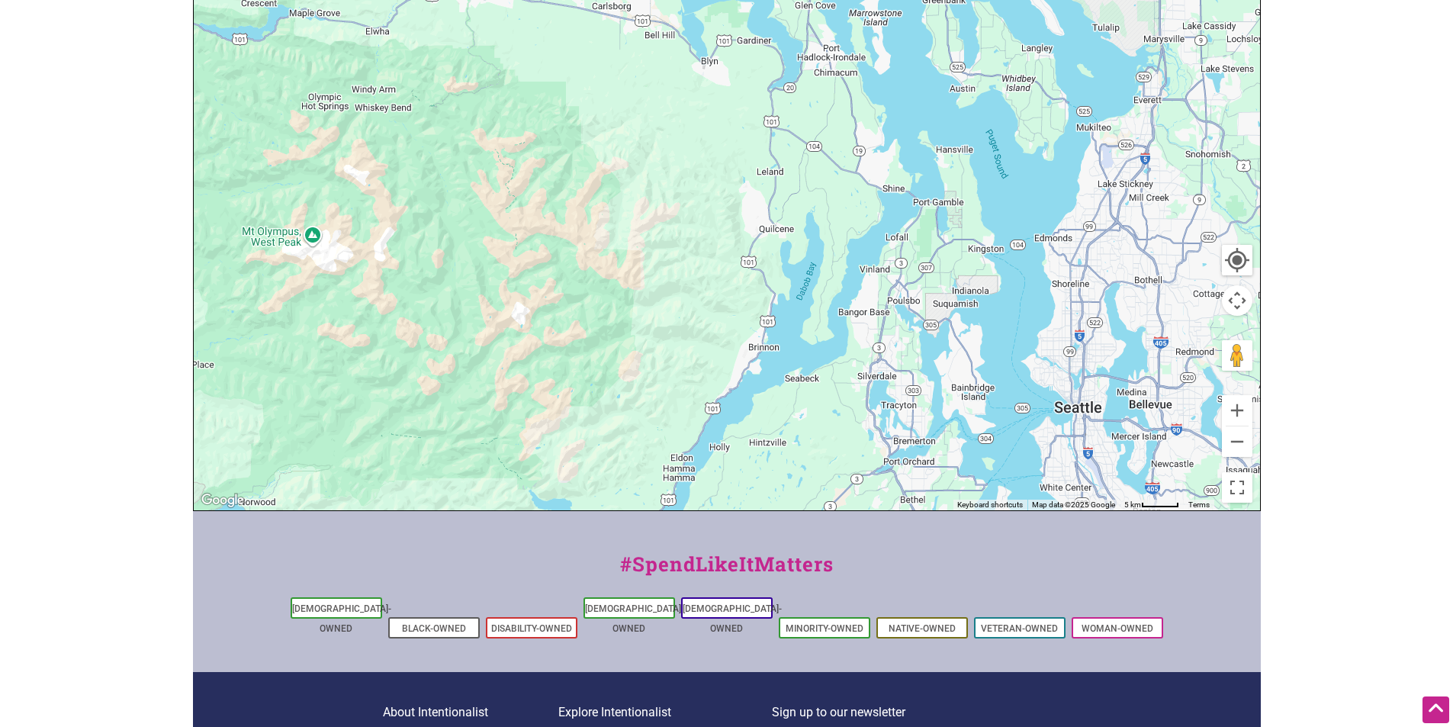
drag, startPoint x: 690, startPoint y: 203, endPoint x: 722, endPoint y: 542, distance: 340.9
click at [722, 542] on div "Intentionalist Spend like it matters 0 Add a Business Map Blog Store Offers Int…" at bounding box center [727, 239] width 1068 height 1310
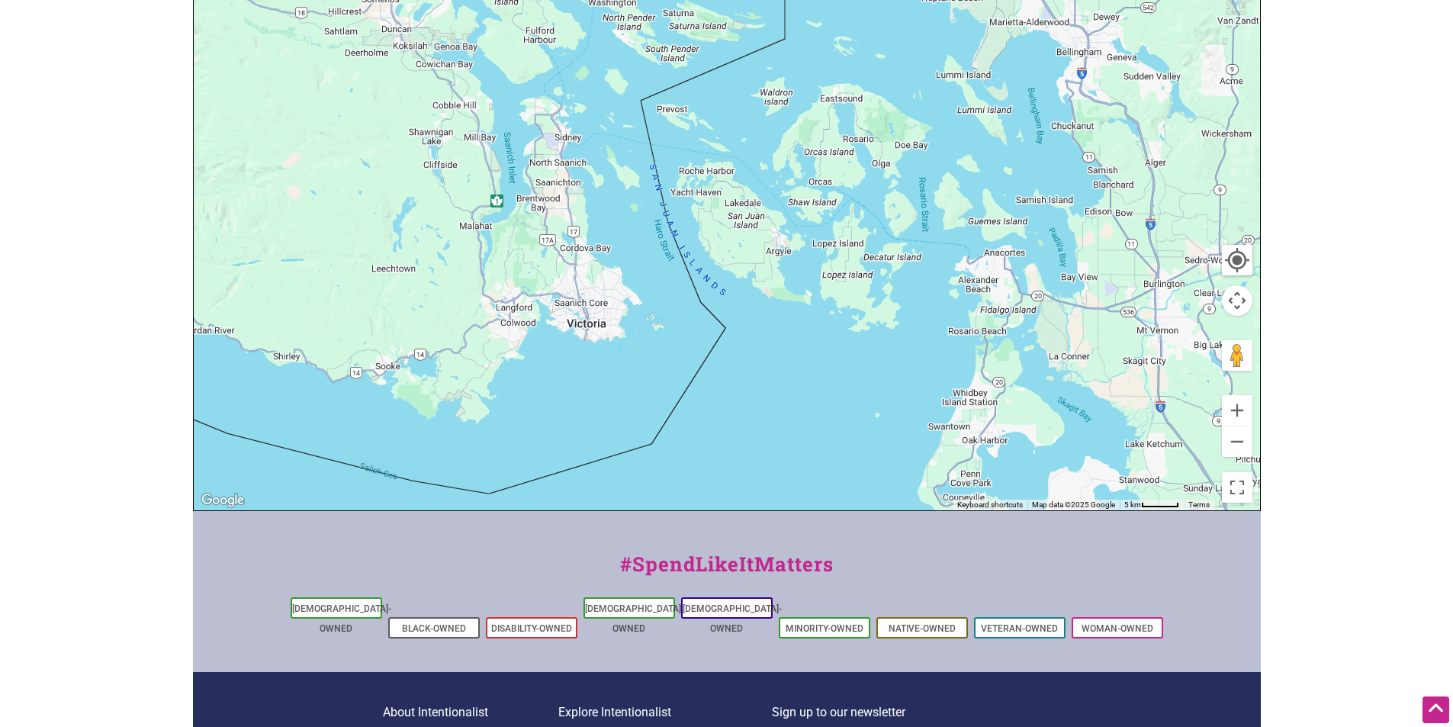
drag, startPoint x: 709, startPoint y: 233, endPoint x: 847, endPoint y: 400, distance: 216.3
click at [725, 416] on div "To navigate, press the arrow keys." at bounding box center [727, 214] width 1067 height 594
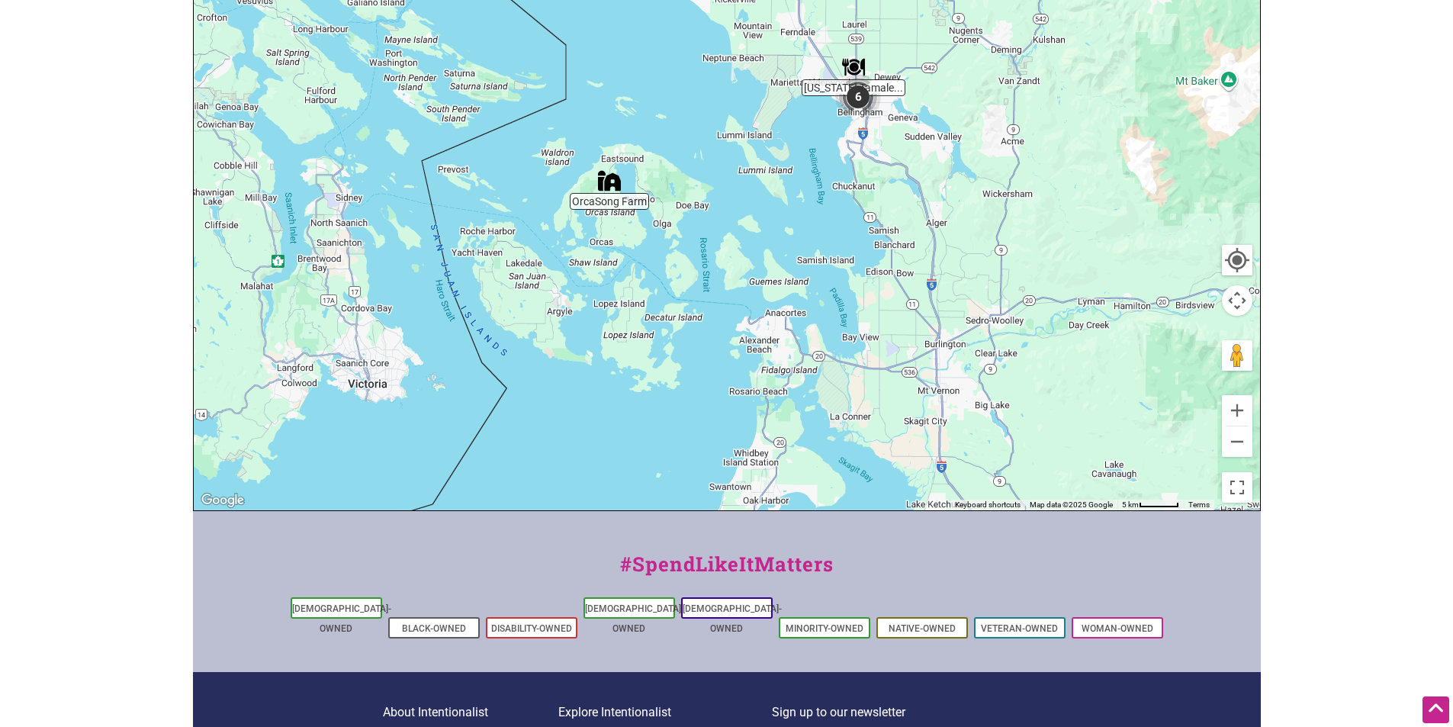
drag, startPoint x: 1156, startPoint y: 414, endPoint x: 830, endPoint y: 69, distance: 474.9
click at [833, 69] on div "To navigate, press the arrow keys." at bounding box center [727, 214] width 1067 height 594
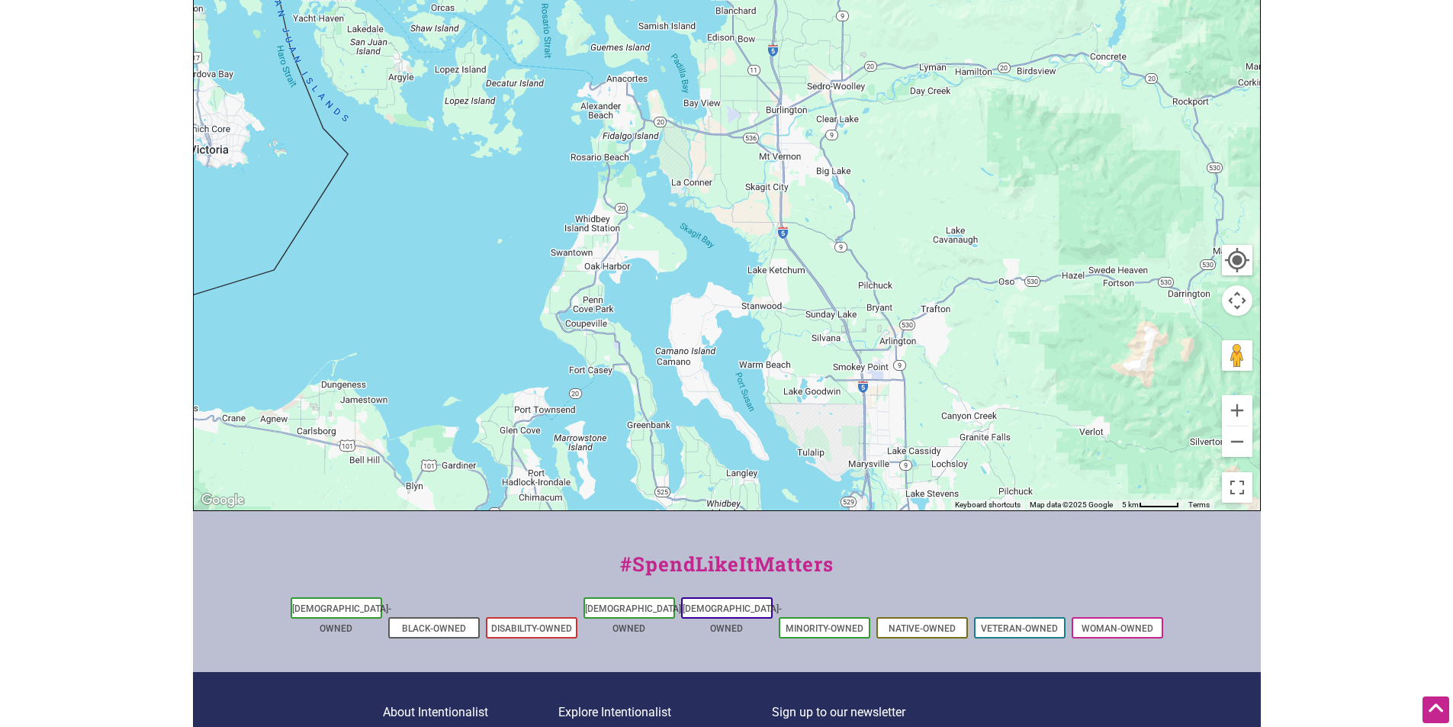
drag, startPoint x: 804, startPoint y: 350, endPoint x: 735, endPoint y: 140, distance: 221.7
click at [735, 140] on div "To navigate, press the arrow keys." at bounding box center [727, 214] width 1067 height 594
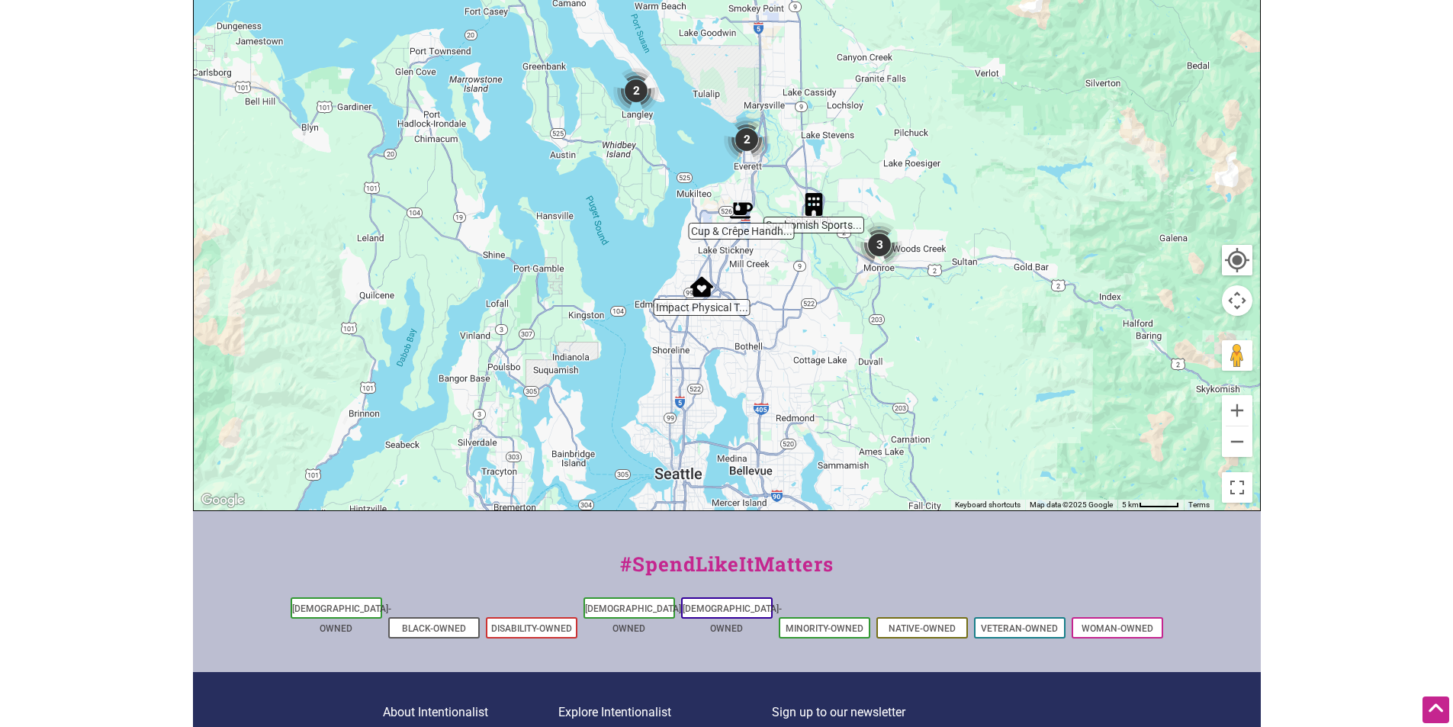
click at [764, 117] on img "2" at bounding box center [747, 140] width 46 height 46
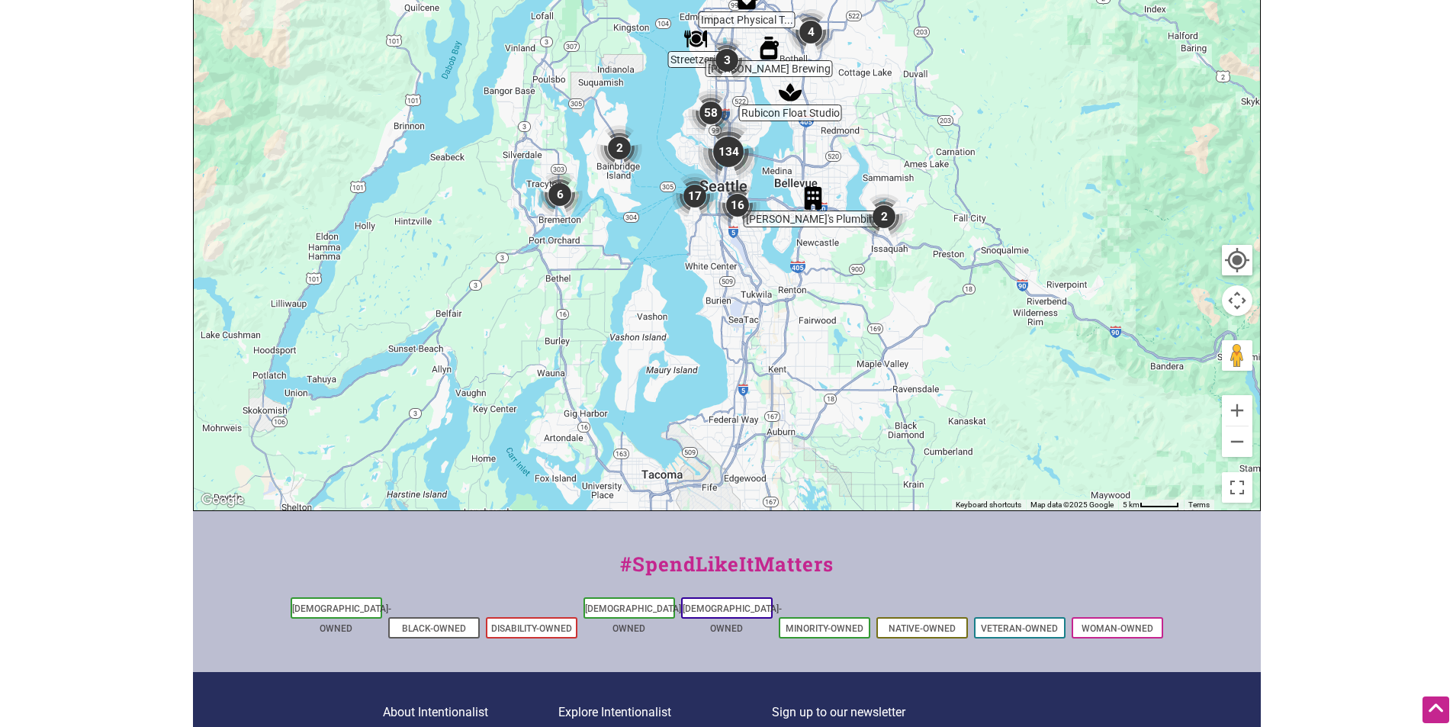
drag, startPoint x: 767, startPoint y: 387, endPoint x: 805, endPoint y: 116, distance: 273.4
click at [805, 116] on div "To navigate, press the arrow keys." at bounding box center [727, 214] width 1067 height 594
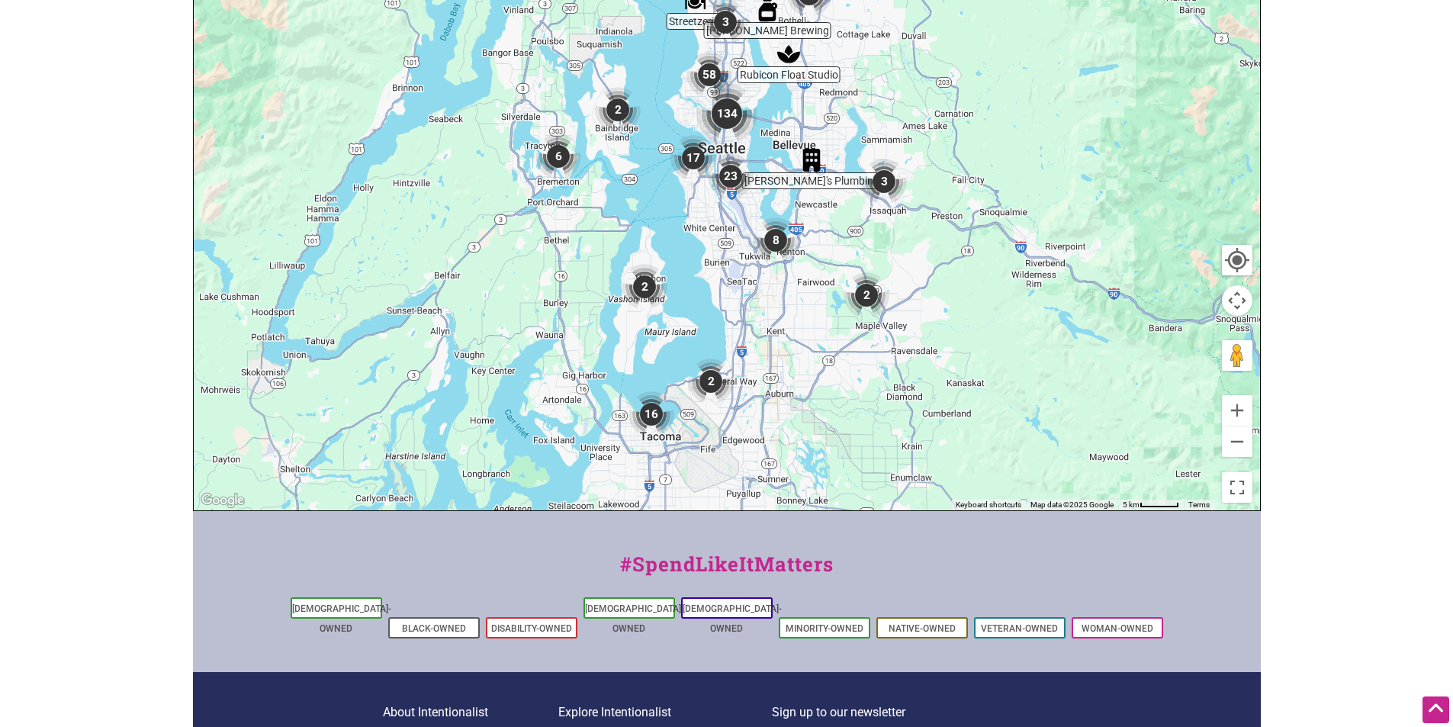
drag, startPoint x: 793, startPoint y: 362, endPoint x: 793, endPoint y: 333, distance: 29.0
click at [793, 333] on div "To navigate, press the arrow keys." at bounding box center [727, 214] width 1067 height 594
click at [1240, 395] on button "Zoom in" at bounding box center [1237, 410] width 31 height 31
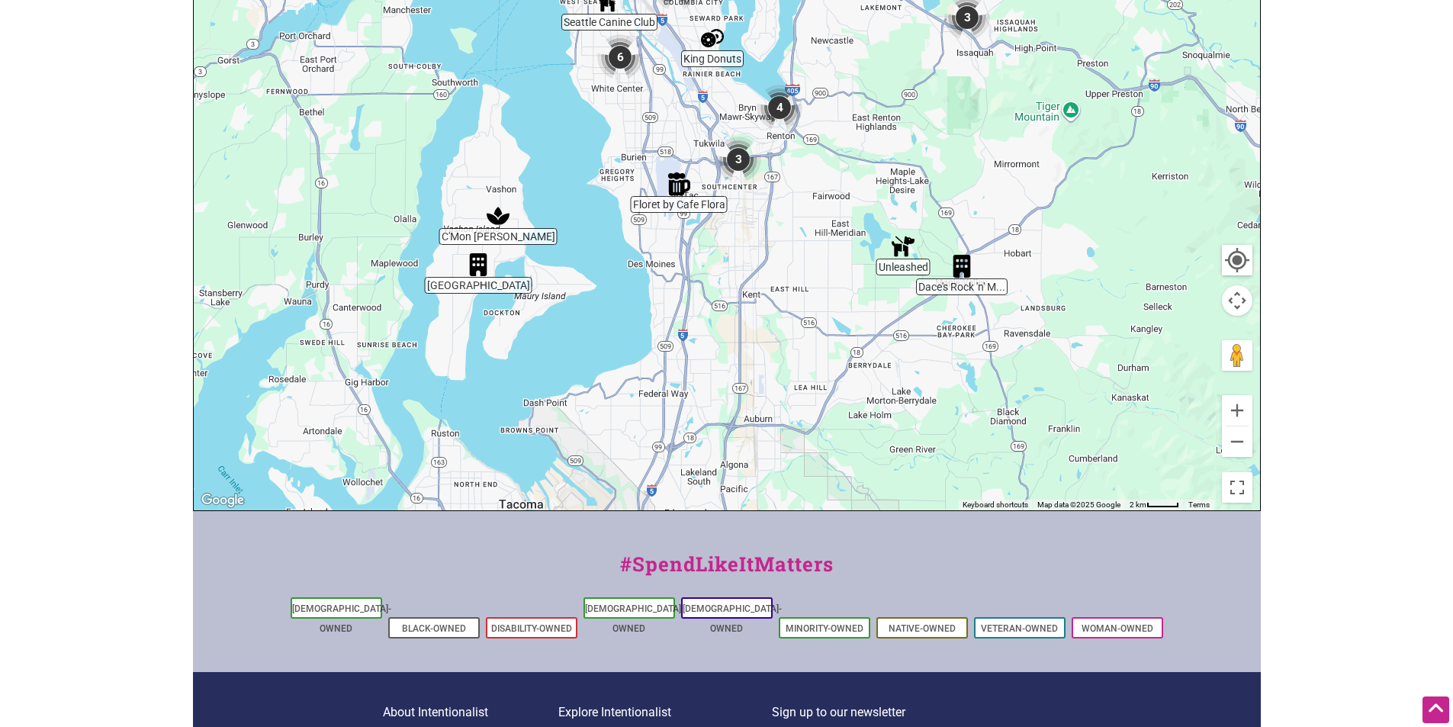
drag, startPoint x: 903, startPoint y: 411, endPoint x: 827, endPoint y: 256, distance: 173.3
click at [828, 256] on div "To navigate, press the arrow keys." at bounding box center [727, 214] width 1067 height 594
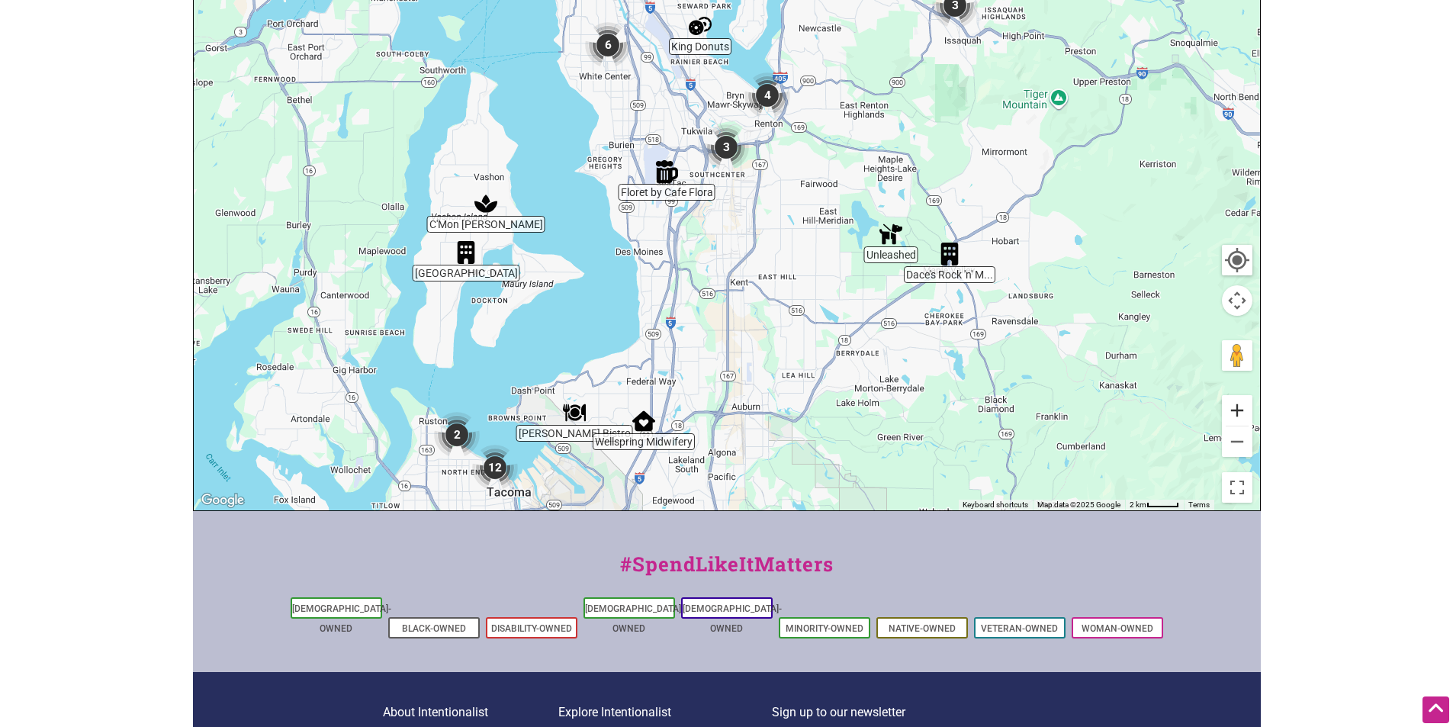
click at [1242, 395] on button "Zoom in" at bounding box center [1237, 410] width 31 height 31
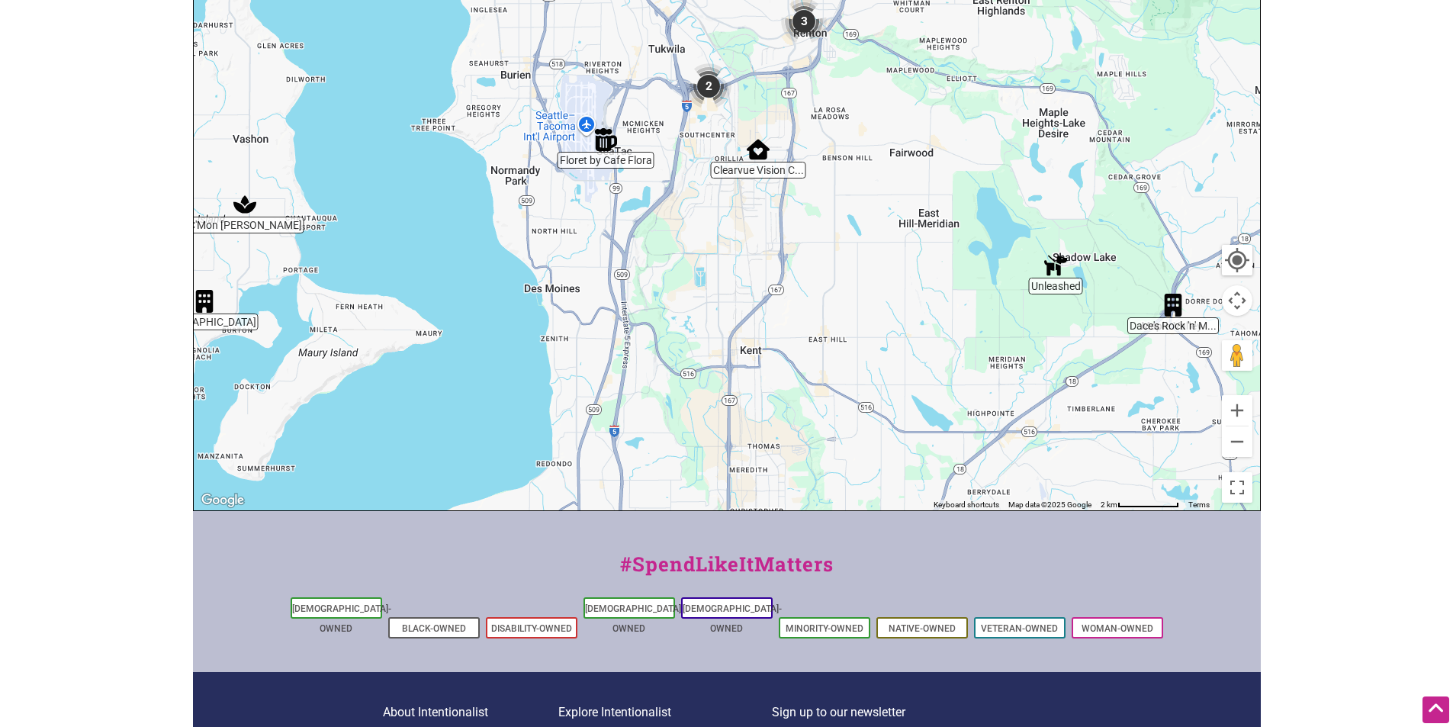
drag, startPoint x: 900, startPoint y: 371, endPoint x: 893, endPoint y: 301, distance: 70.6
click at [883, 310] on div "To navigate, press the arrow keys." at bounding box center [727, 214] width 1067 height 594
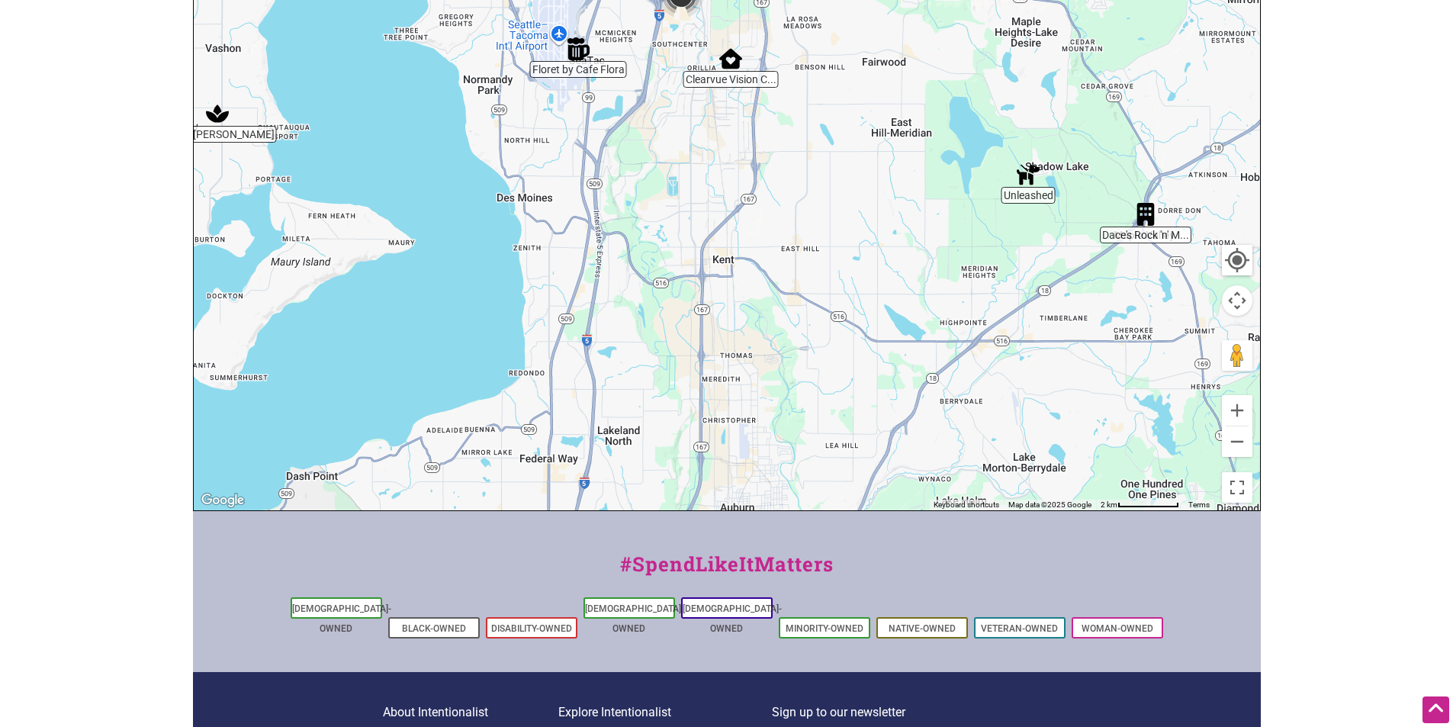
click at [1023, 163] on img "Unleashed" at bounding box center [1028, 174] width 23 height 23
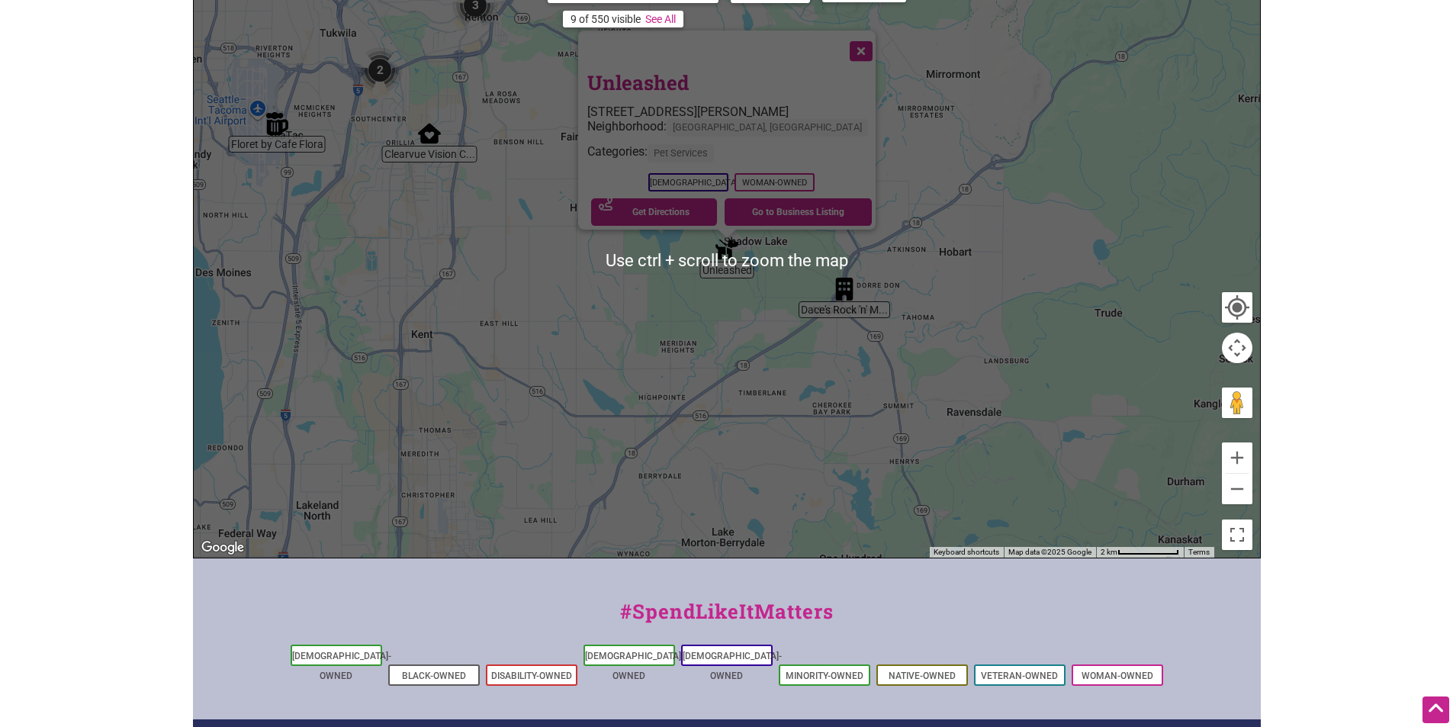
scroll to position [289, 0]
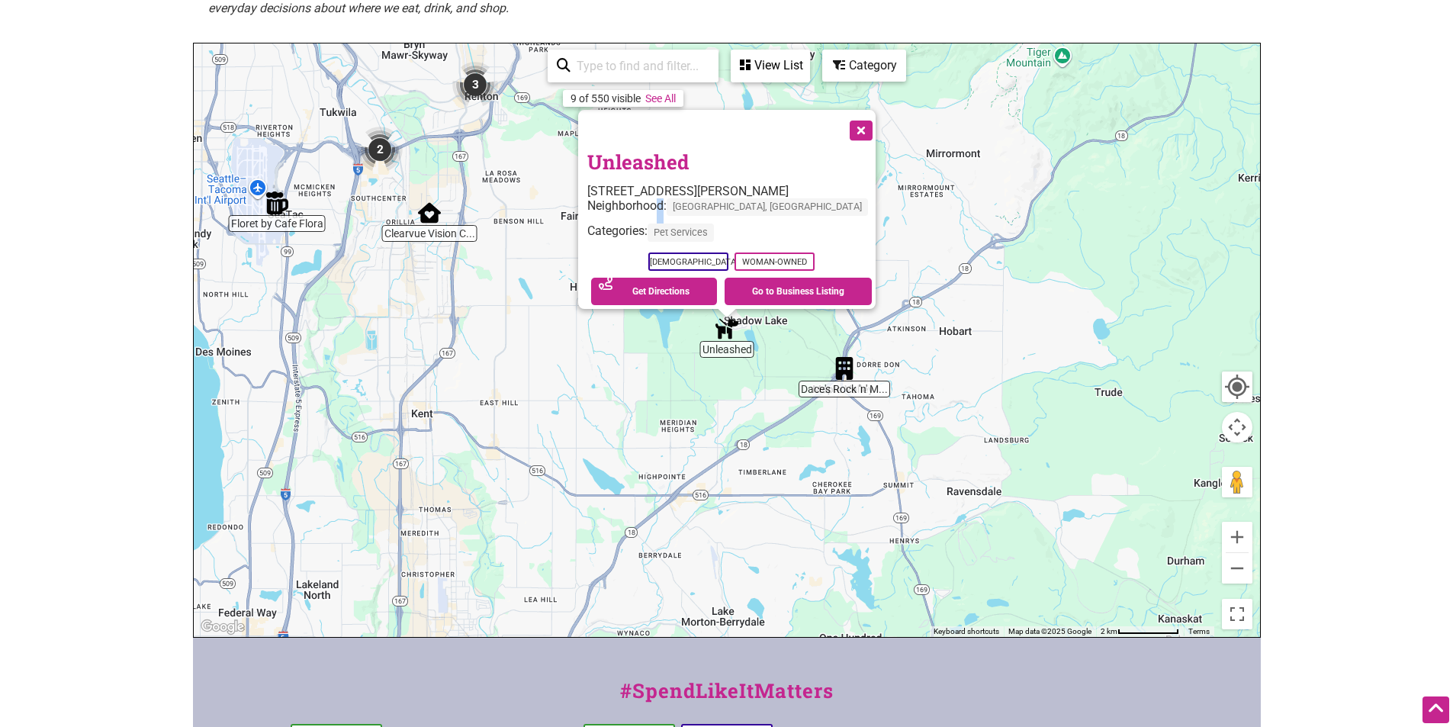
drag, startPoint x: 680, startPoint y: 176, endPoint x: 670, endPoint y: 172, distance: 10.6
click at [671, 198] on div "Neighborhood: [GEOGRAPHIC_DATA], [GEOGRAPHIC_DATA]" at bounding box center [731, 210] width 288 height 25
drag, startPoint x: 601, startPoint y: 159, endPoint x: 852, endPoint y: 156, distance: 251.0
click at [852, 156] on div "Unleashed [STREET_ADDRESS][PERSON_NAME][PERSON_NAME] Neighborhood: [GEOGRAPHIC_…" at bounding box center [727, 209] width 298 height 199
